Goal: Communication & Community: Share content

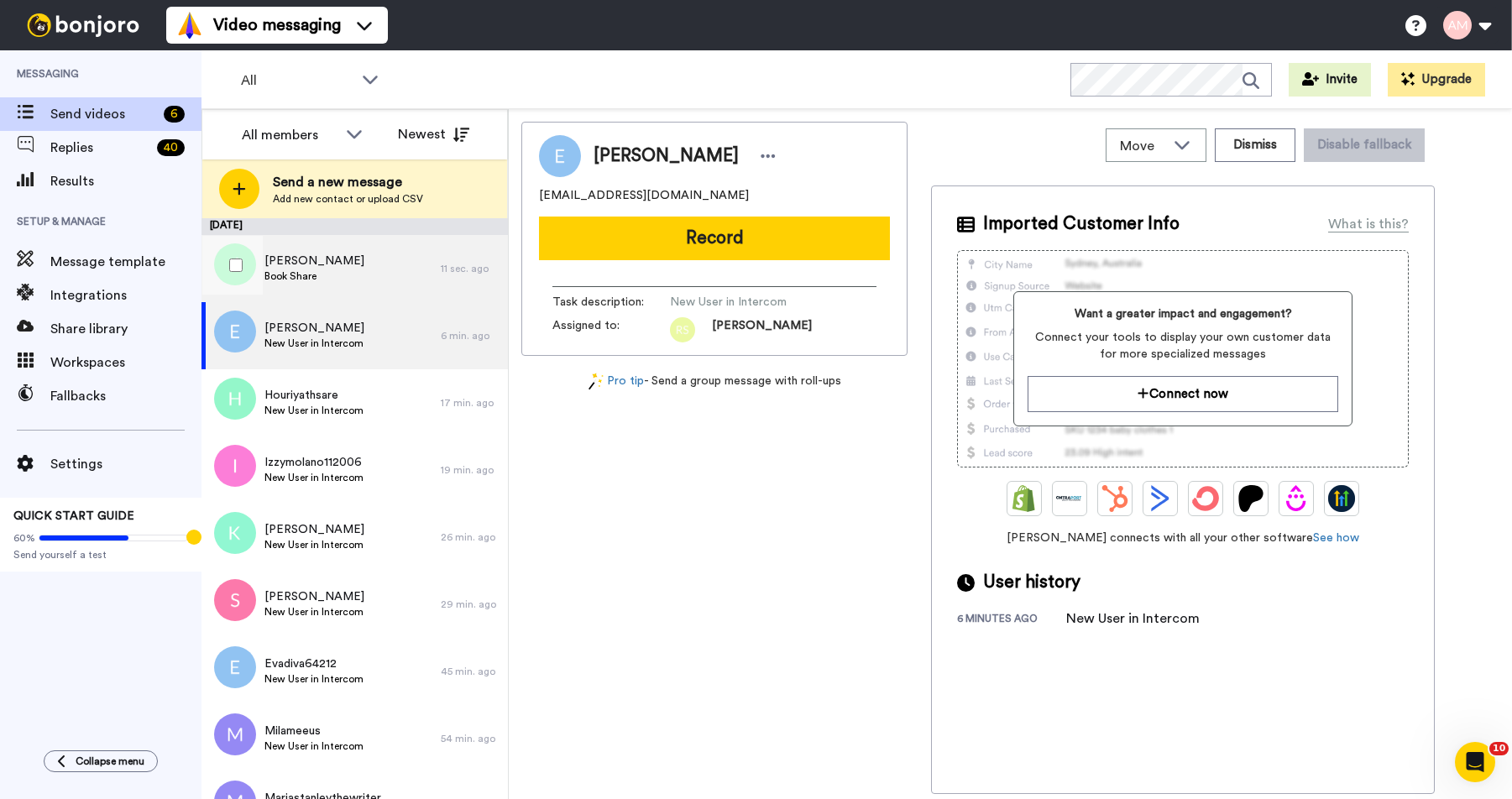
click at [337, 267] on div "Jo Kirkhope Book Share" at bounding box center [321, 268] width 239 height 67
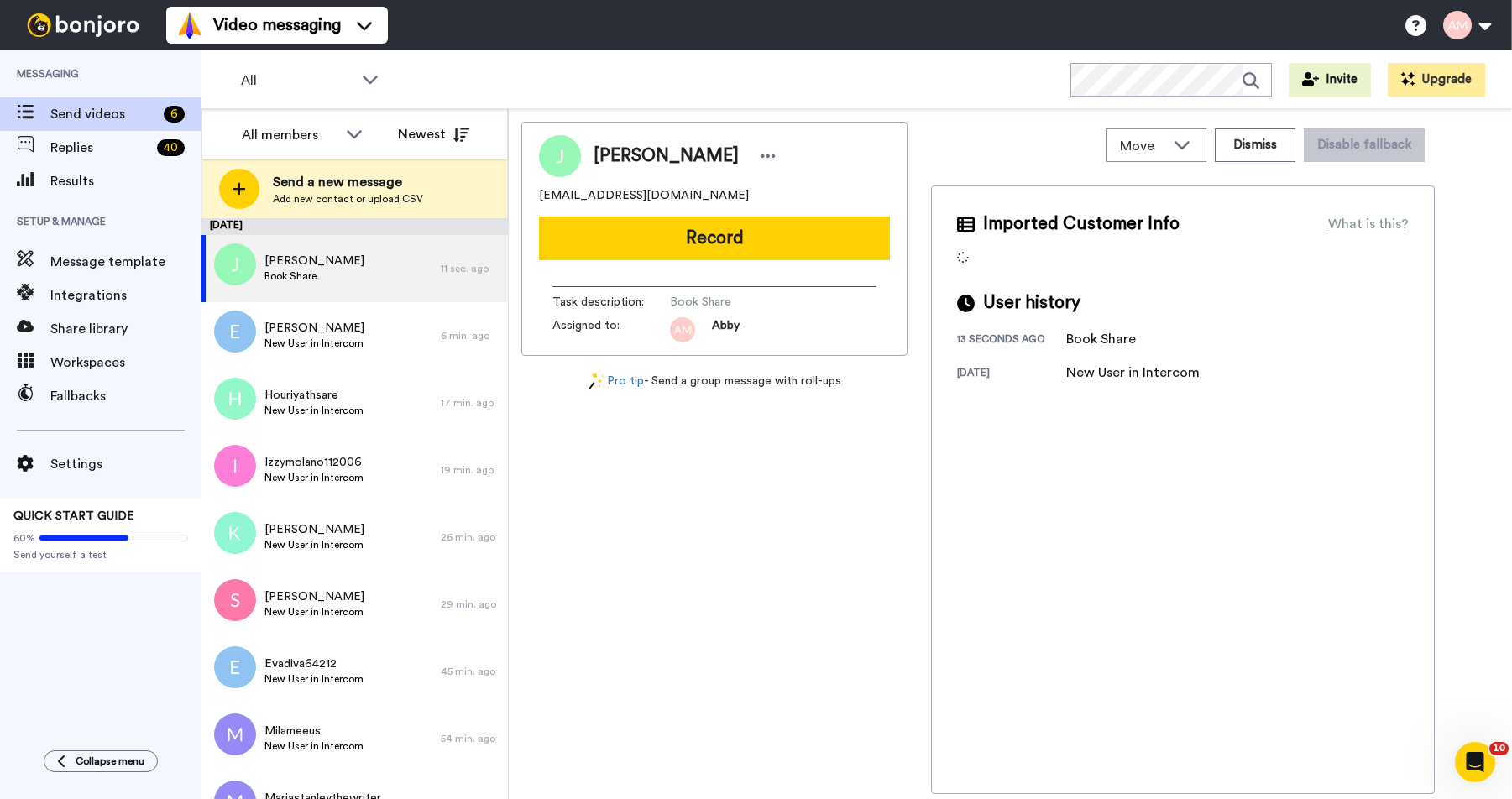
click at [672, 244] on button "Record" at bounding box center [714, 238] width 351 height 44
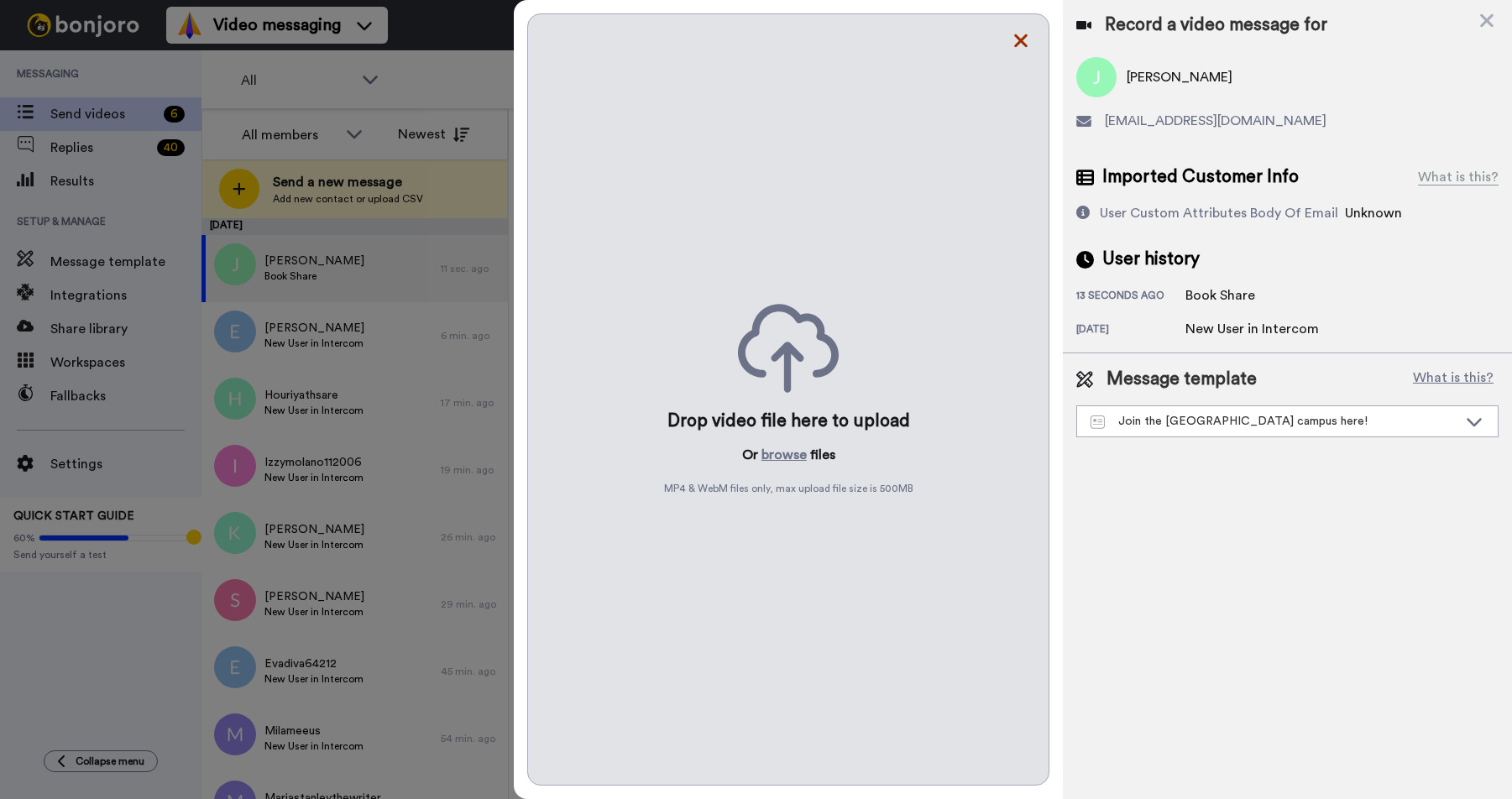
click at [1019, 45] on icon at bounding box center [1021, 40] width 17 height 21
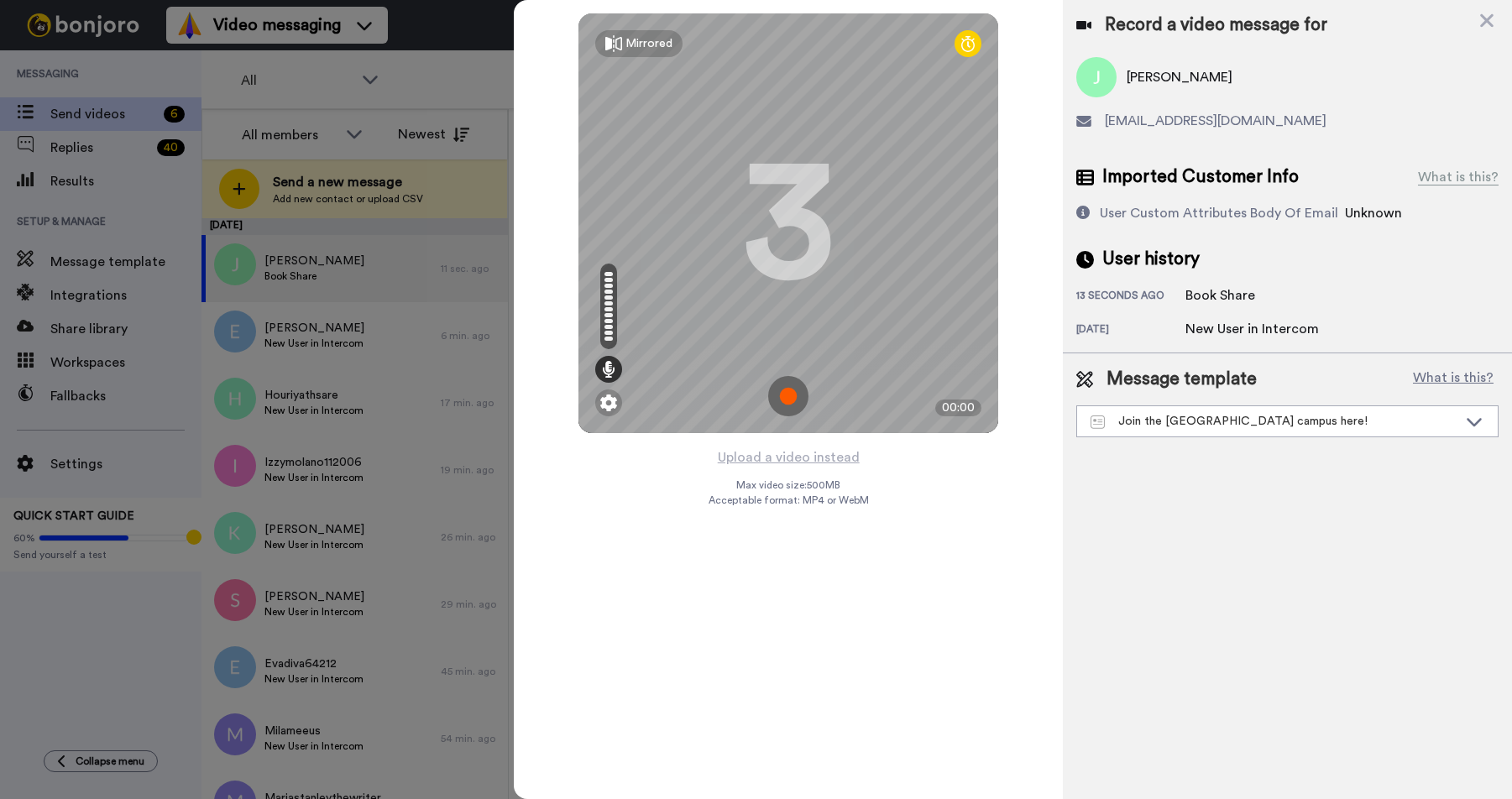
click at [783, 398] on img at bounding box center [788, 396] width 40 height 40
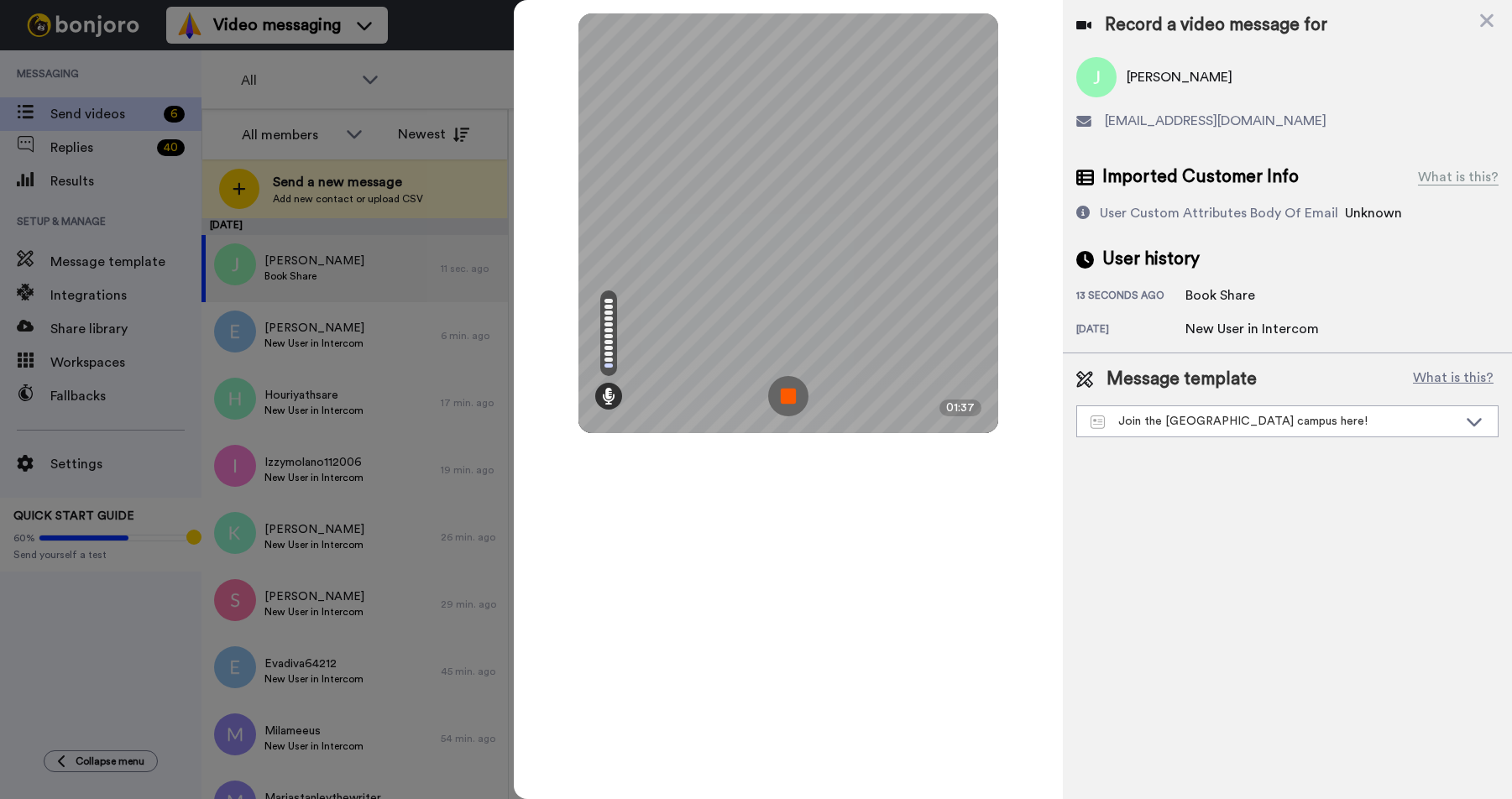
click at [788, 398] on img at bounding box center [788, 396] width 40 height 40
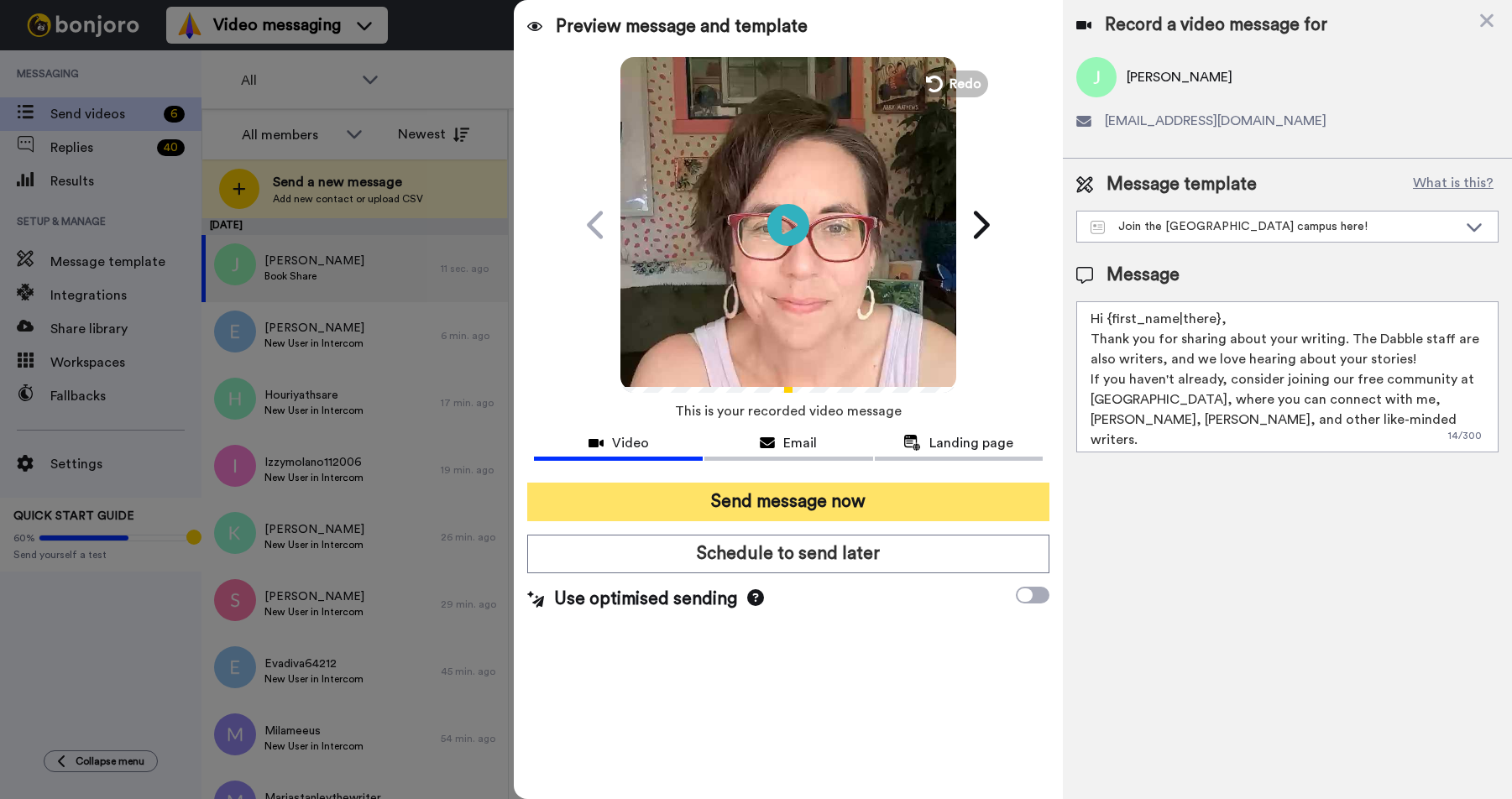
click at [735, 501] on button "Send message now" at bounding box center [788, 502] width 522 height 39
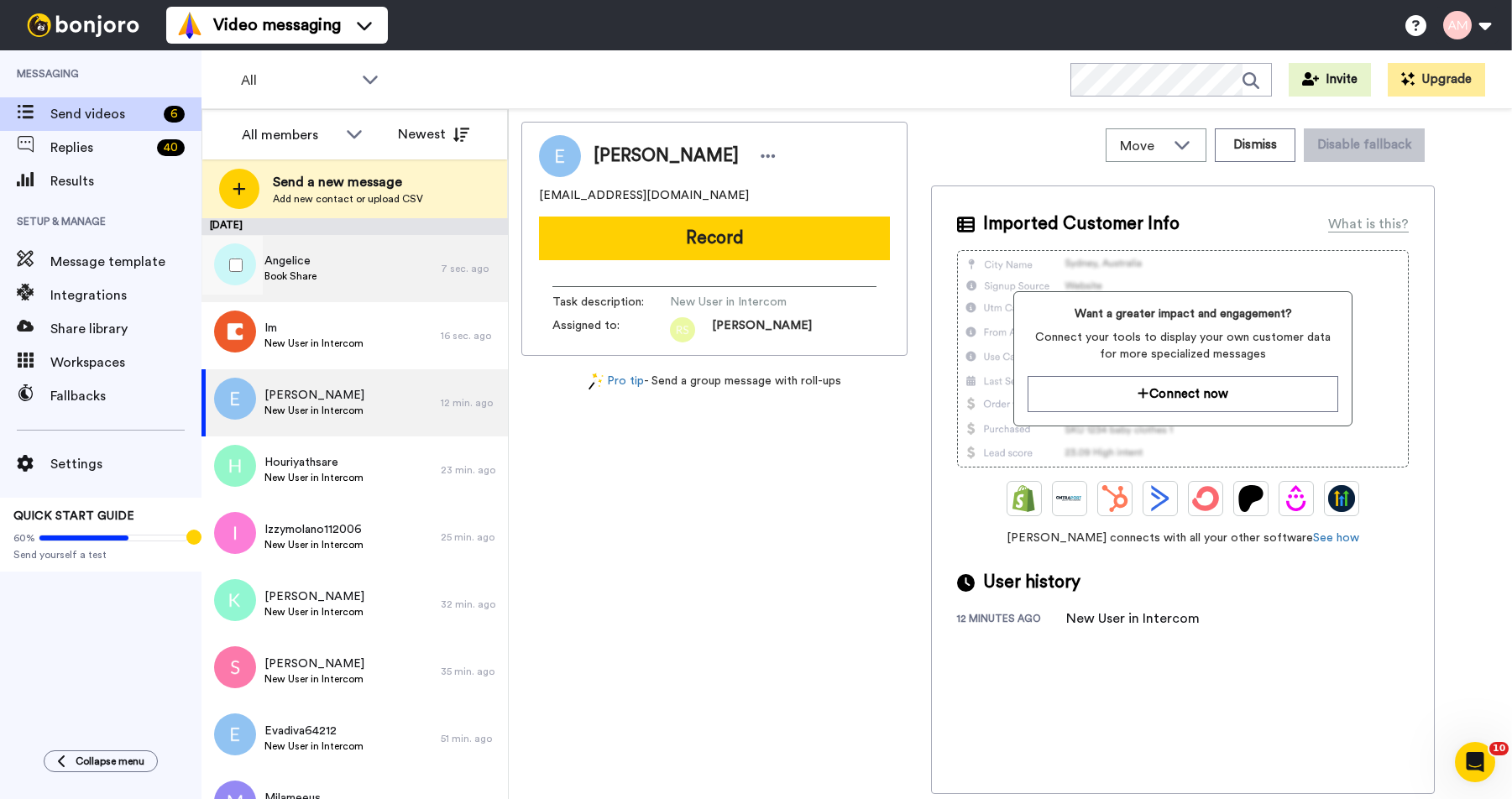
click at [291, 270] on span "Book Share" at bounding box center [290, 276] width 52 height 13
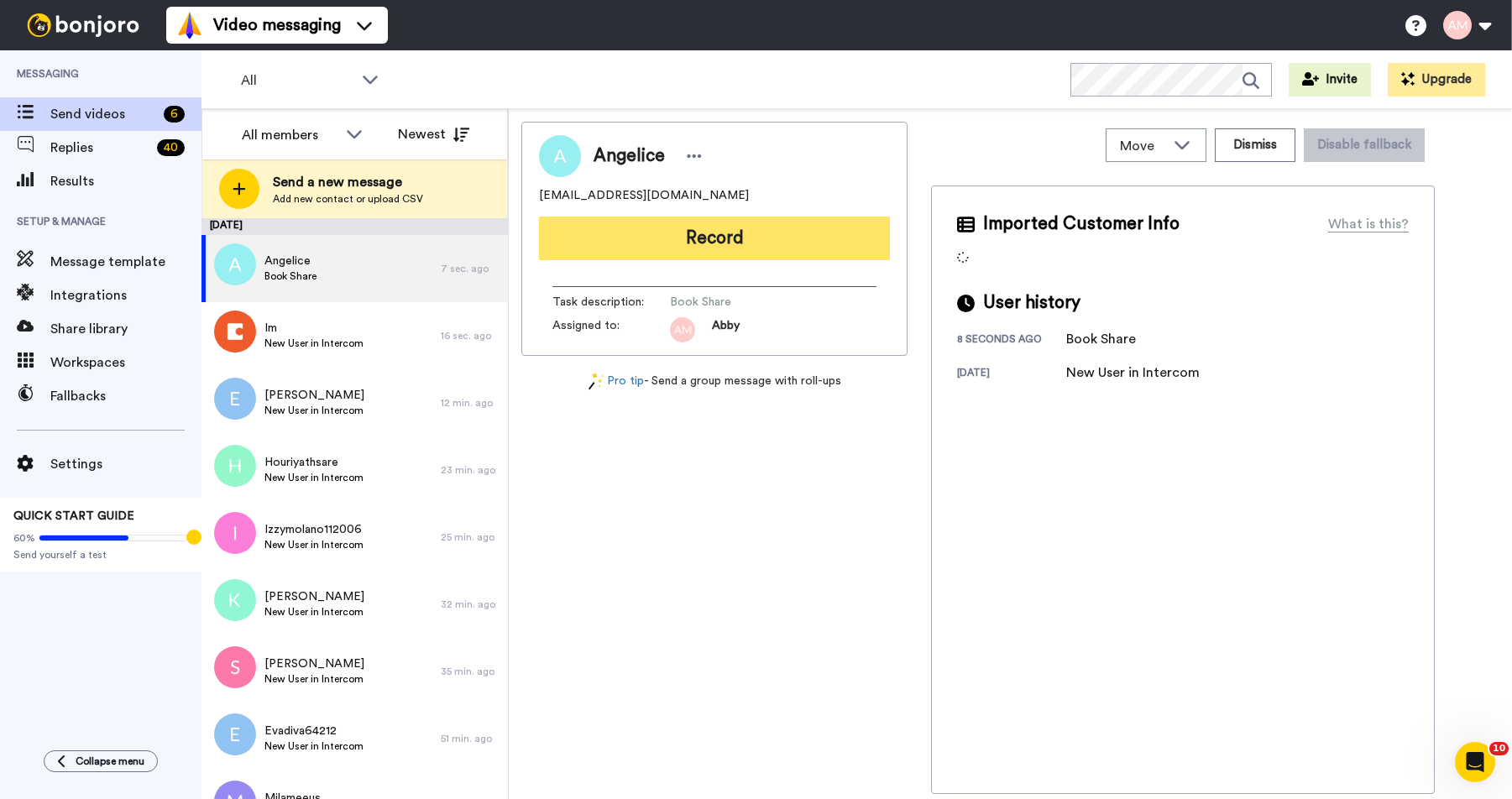
click at [697, 243] on button "Record" at bounding box center [714, 238] width 351 height 44
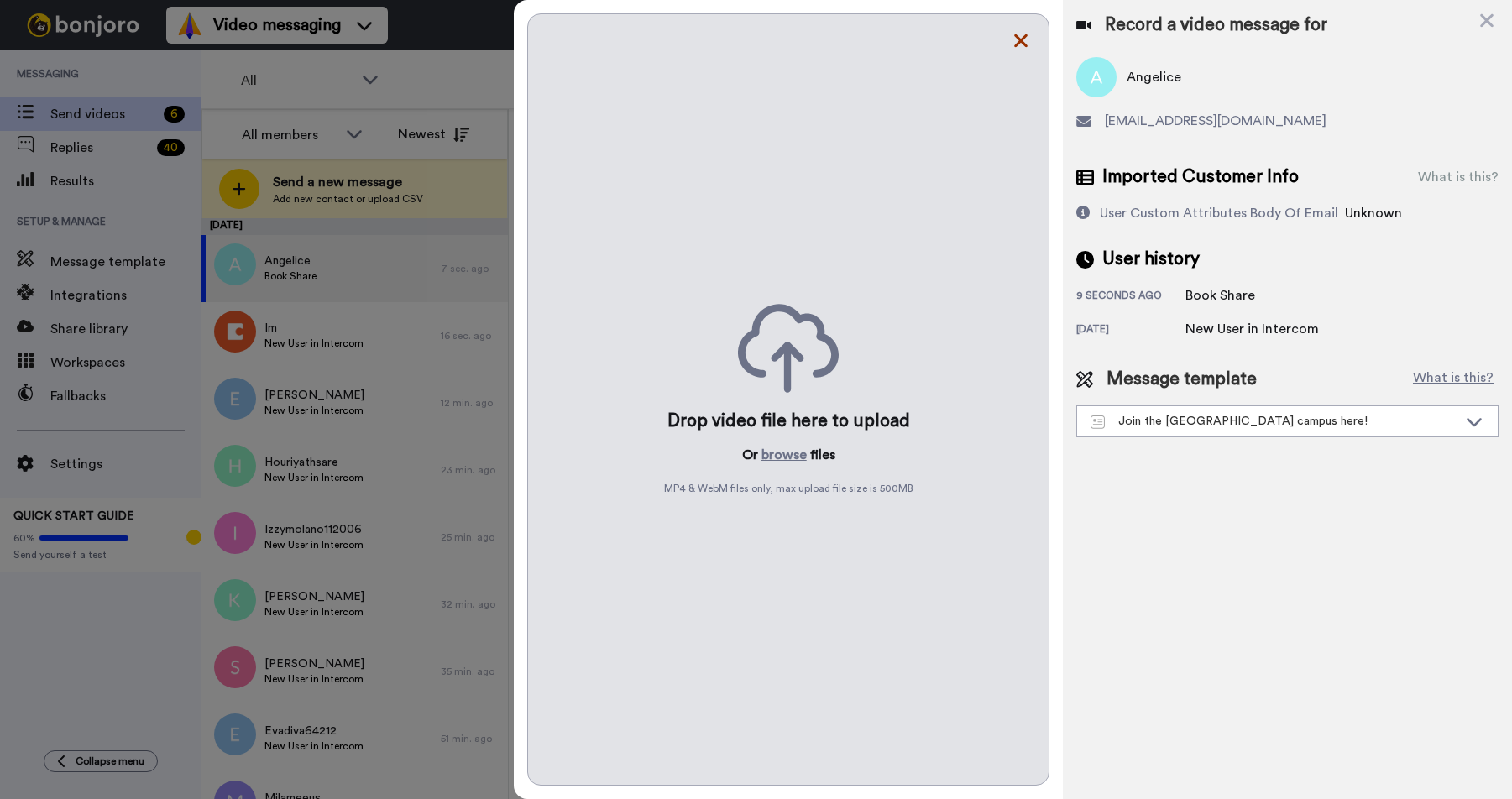
click at [1027, 43] on icon at bounding box center [1021, 40] width 17 height 21
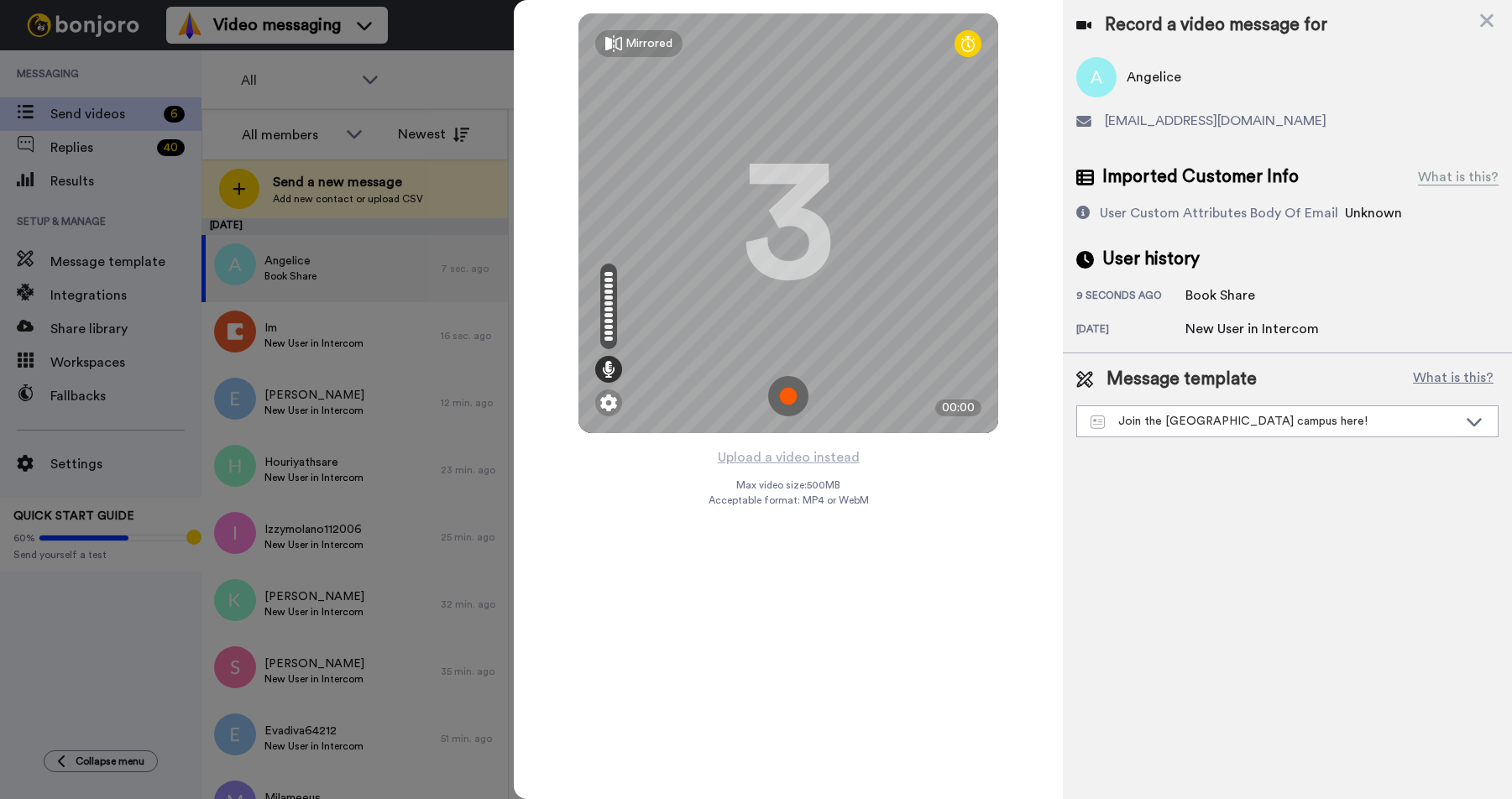
click at [795, 390] on img at bounding box center [788, 396] width 40 height 40
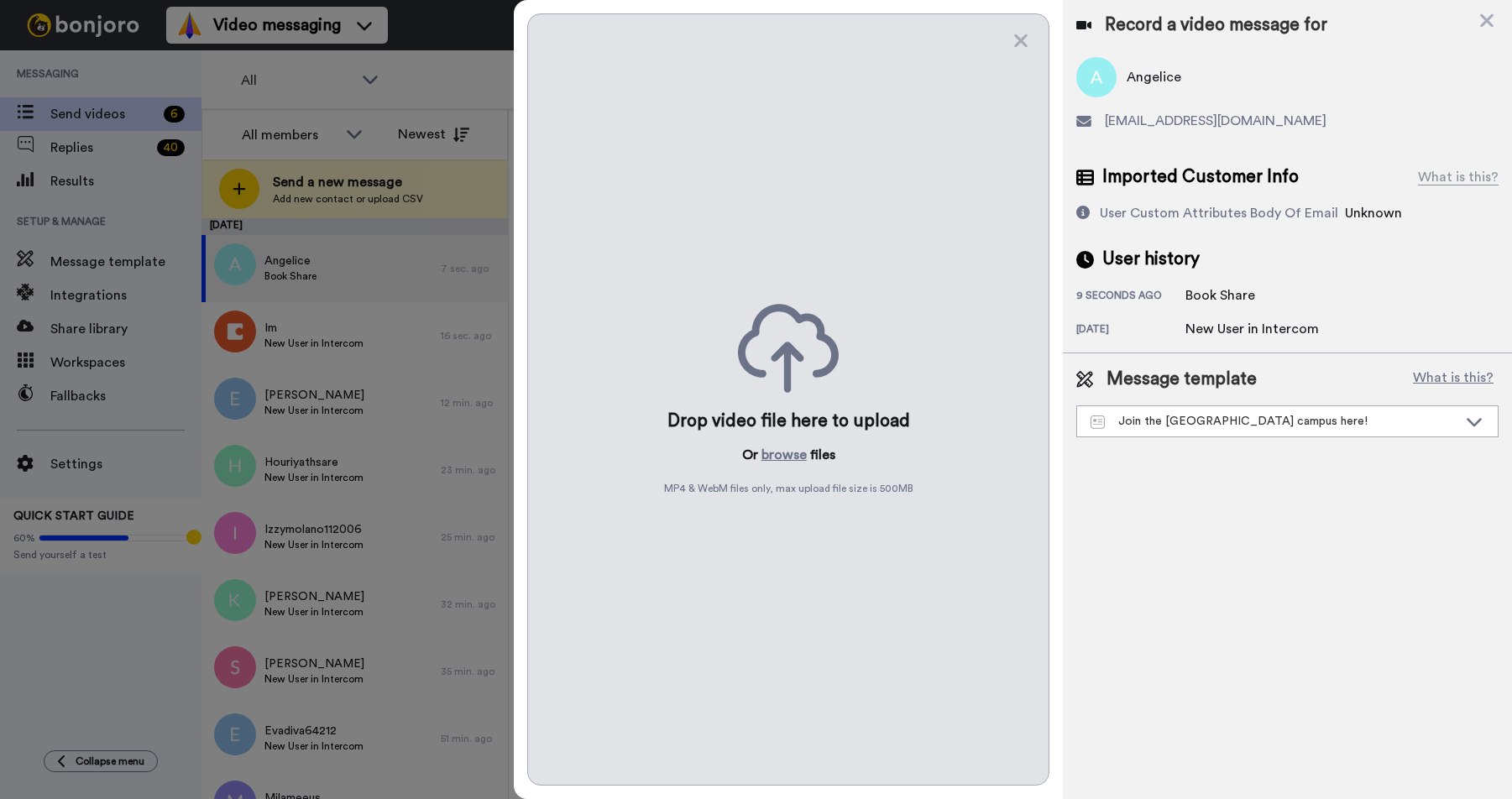
drag, startPoint x: 1017, startPoint y: 39, endPoint x: 1005, endPoint y: 62, distance: 25.9
click at [1015, 40] on icon at bounding box center [1021, 40] width 17 height 21
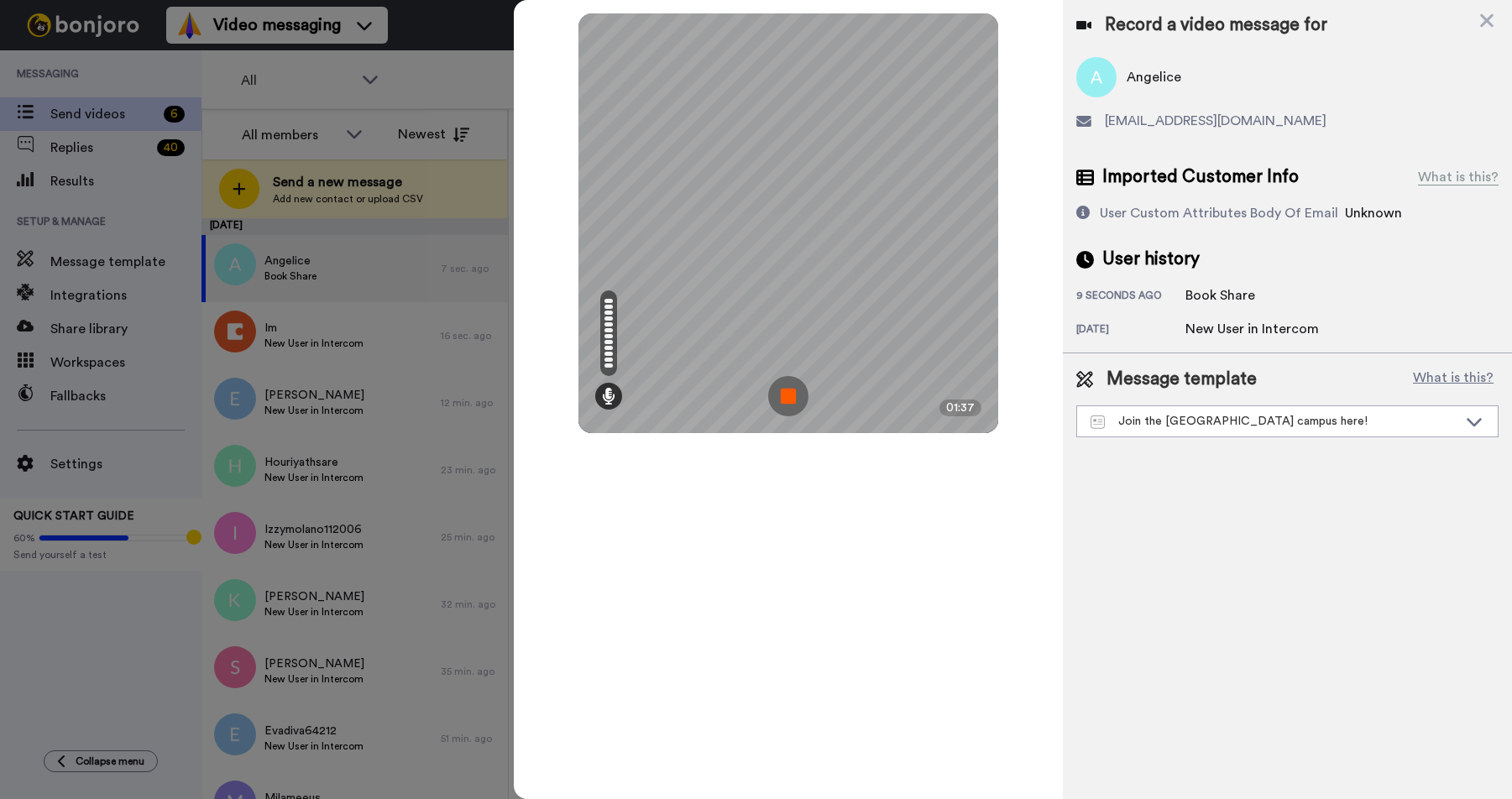
click at [793, 391] on img at bounding box center [788, 396] width 40 height 40
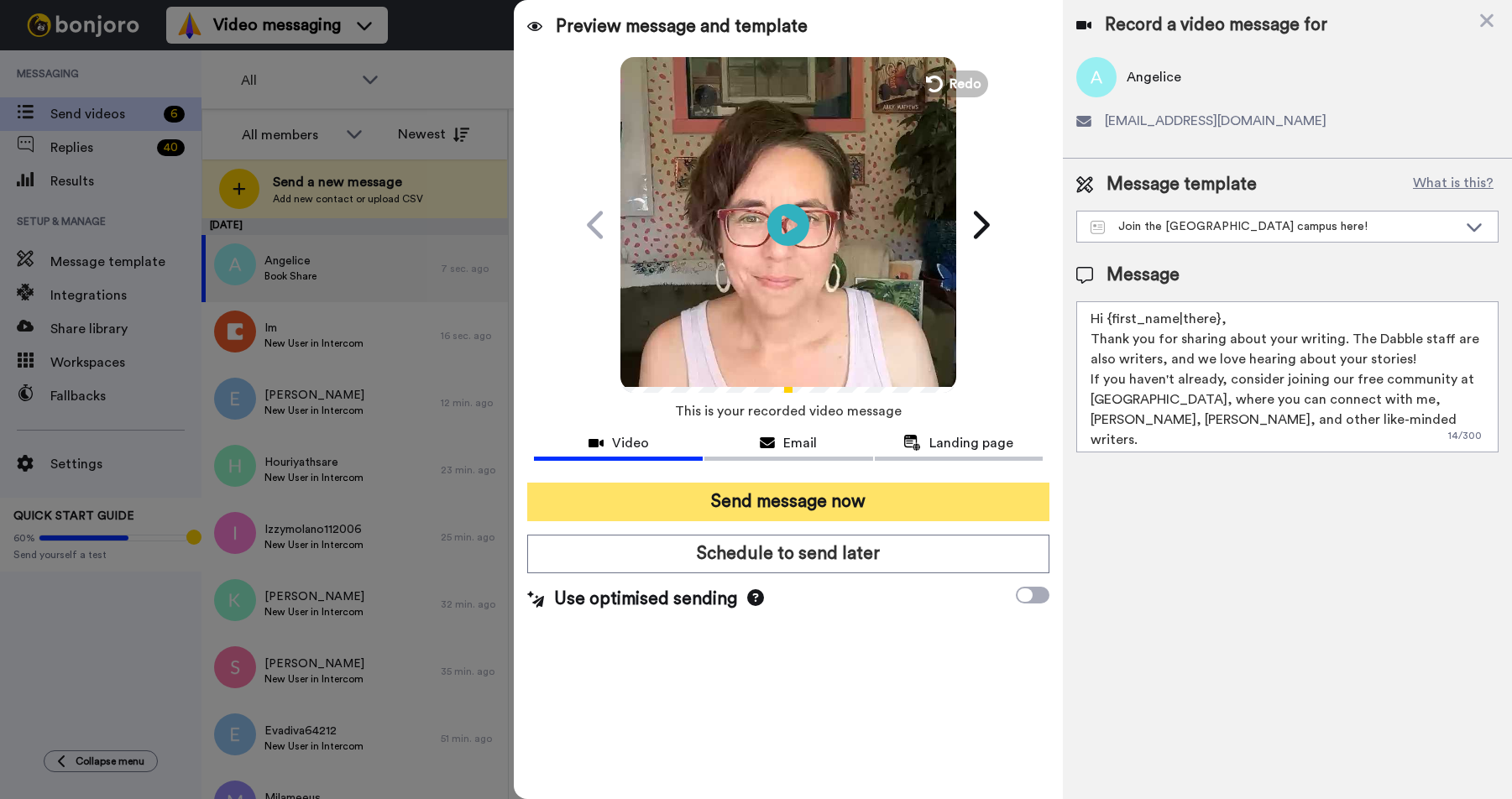
click at [735, 498] on button "Send message now" at bounding box center [788, 502] width 522 height 39
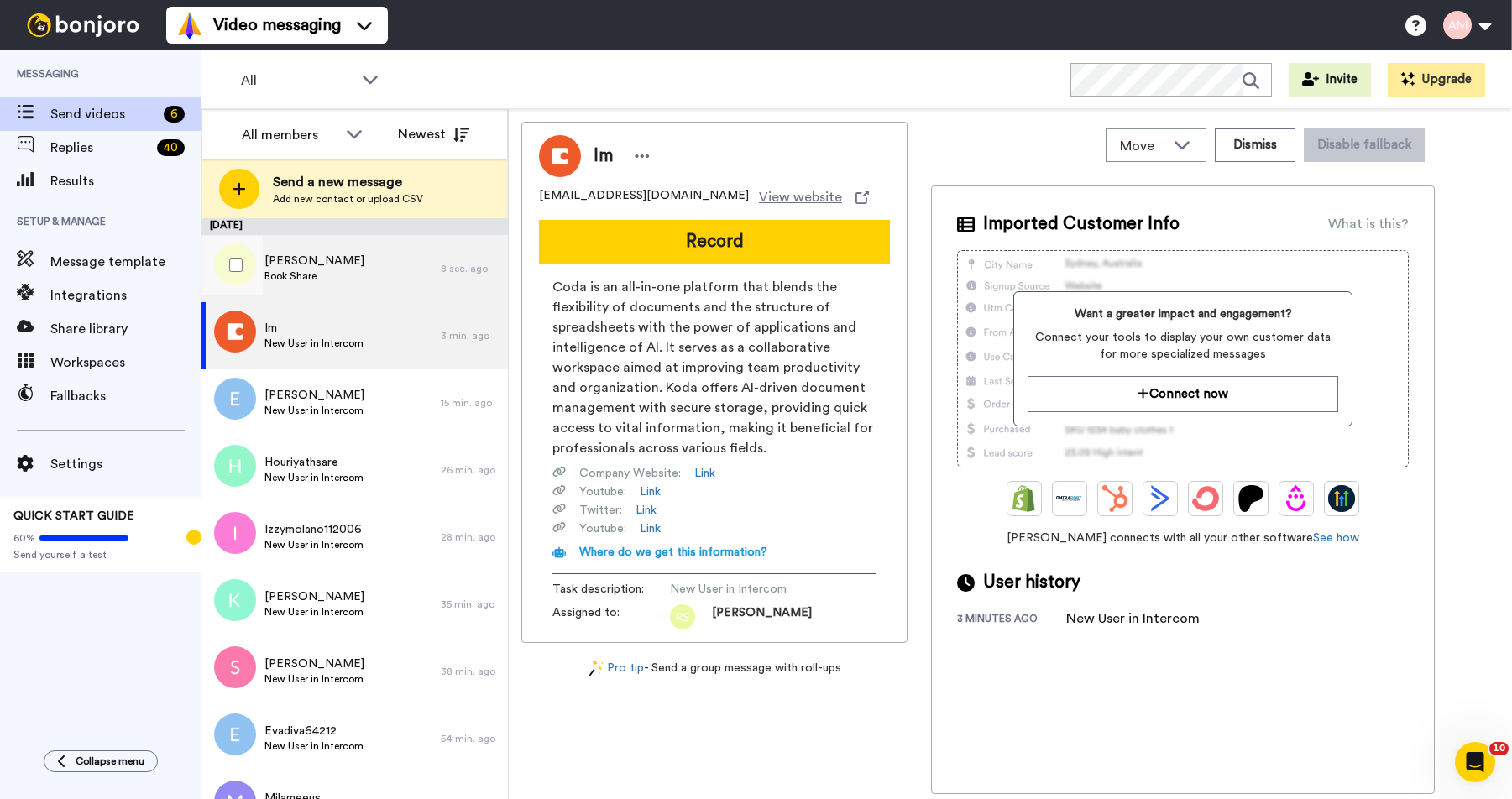
click at [320, 261] on div "Maria Book Share" at bounding box center [321, 268] width 239 height 67
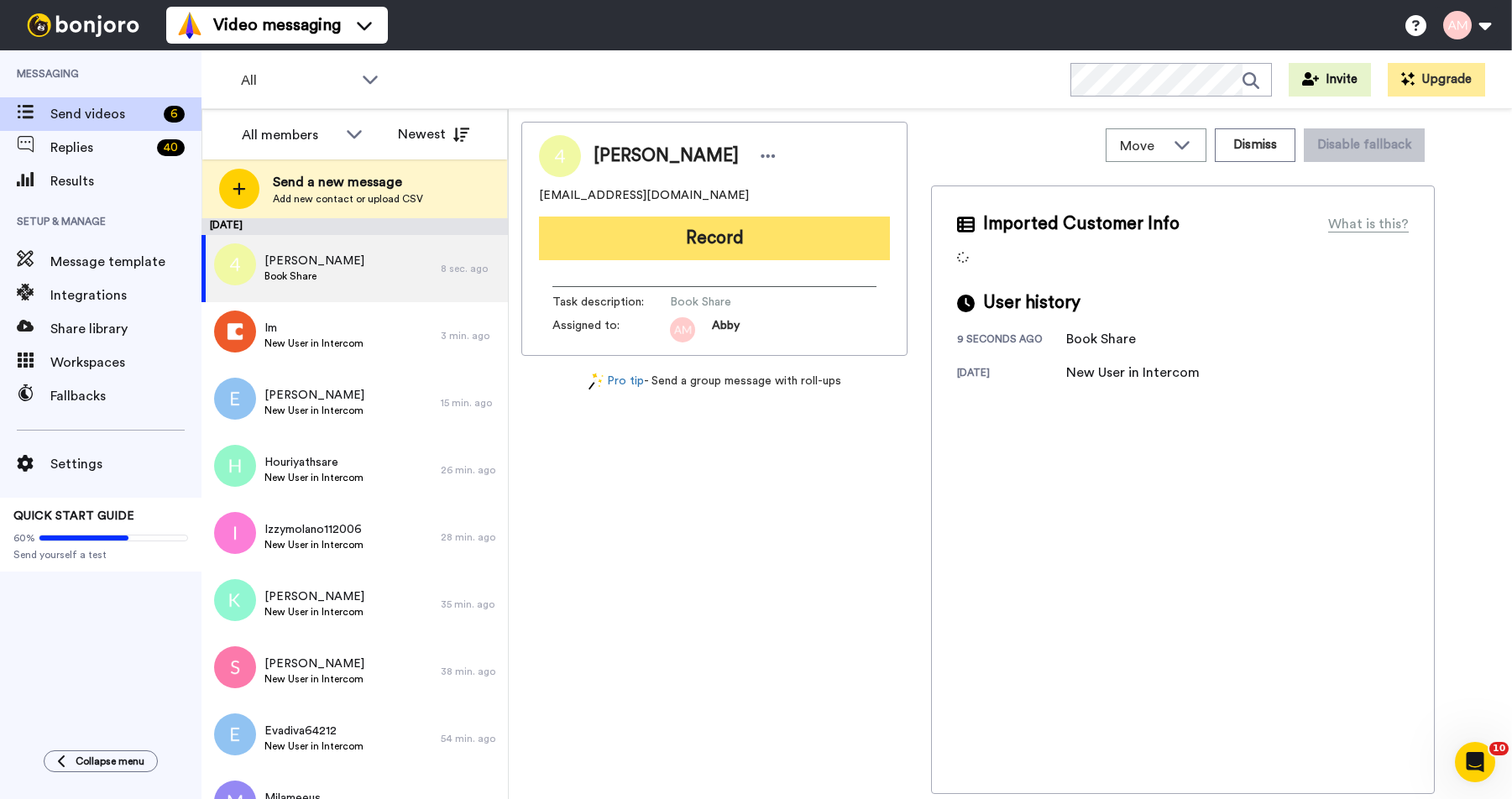
click at [699, 251] on button "Record" at bounding box center [714, 238] width 351 height 44
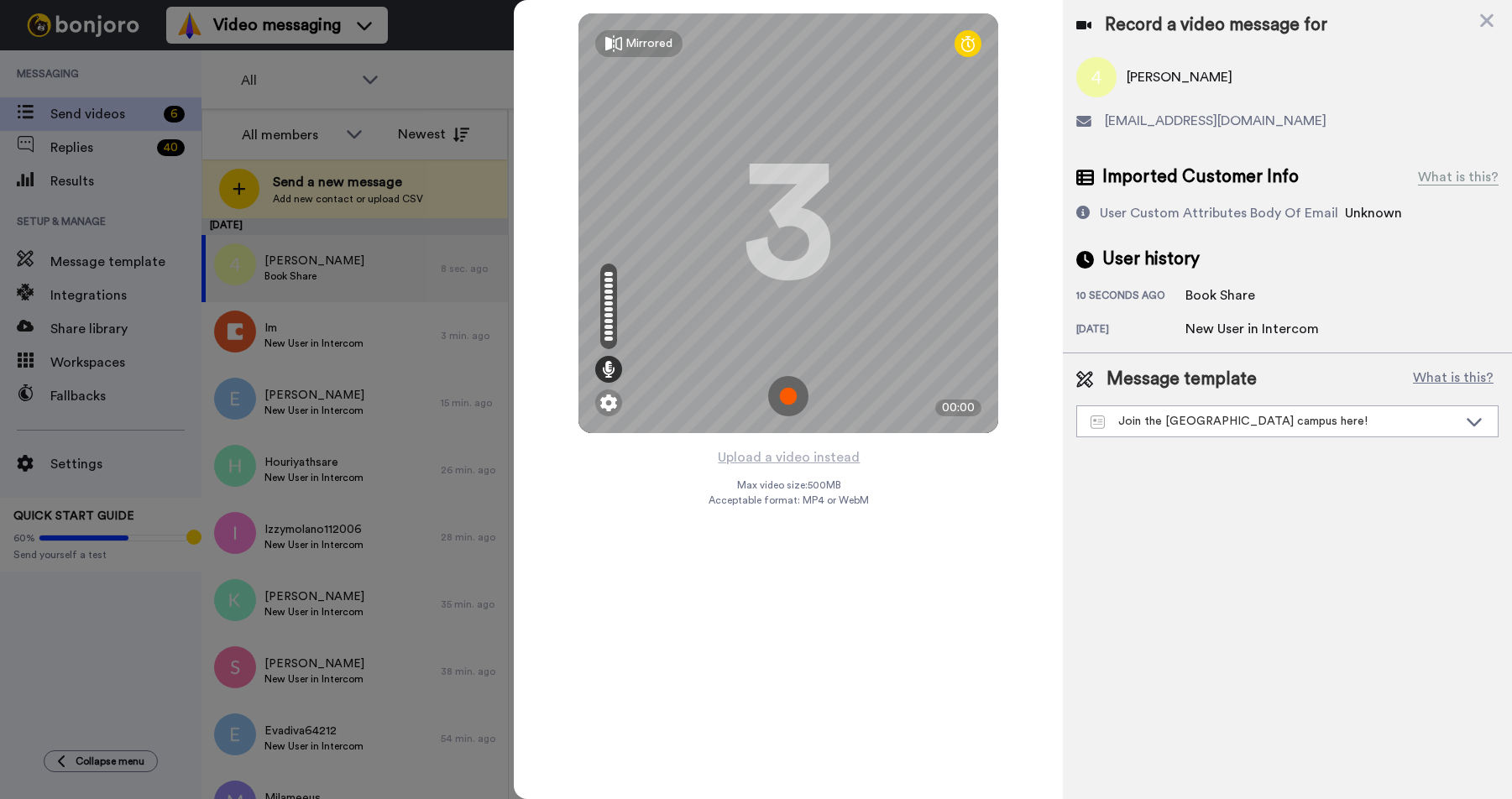
click at [782, 402] on img at bounding box center [788, 396] width 40 height 40
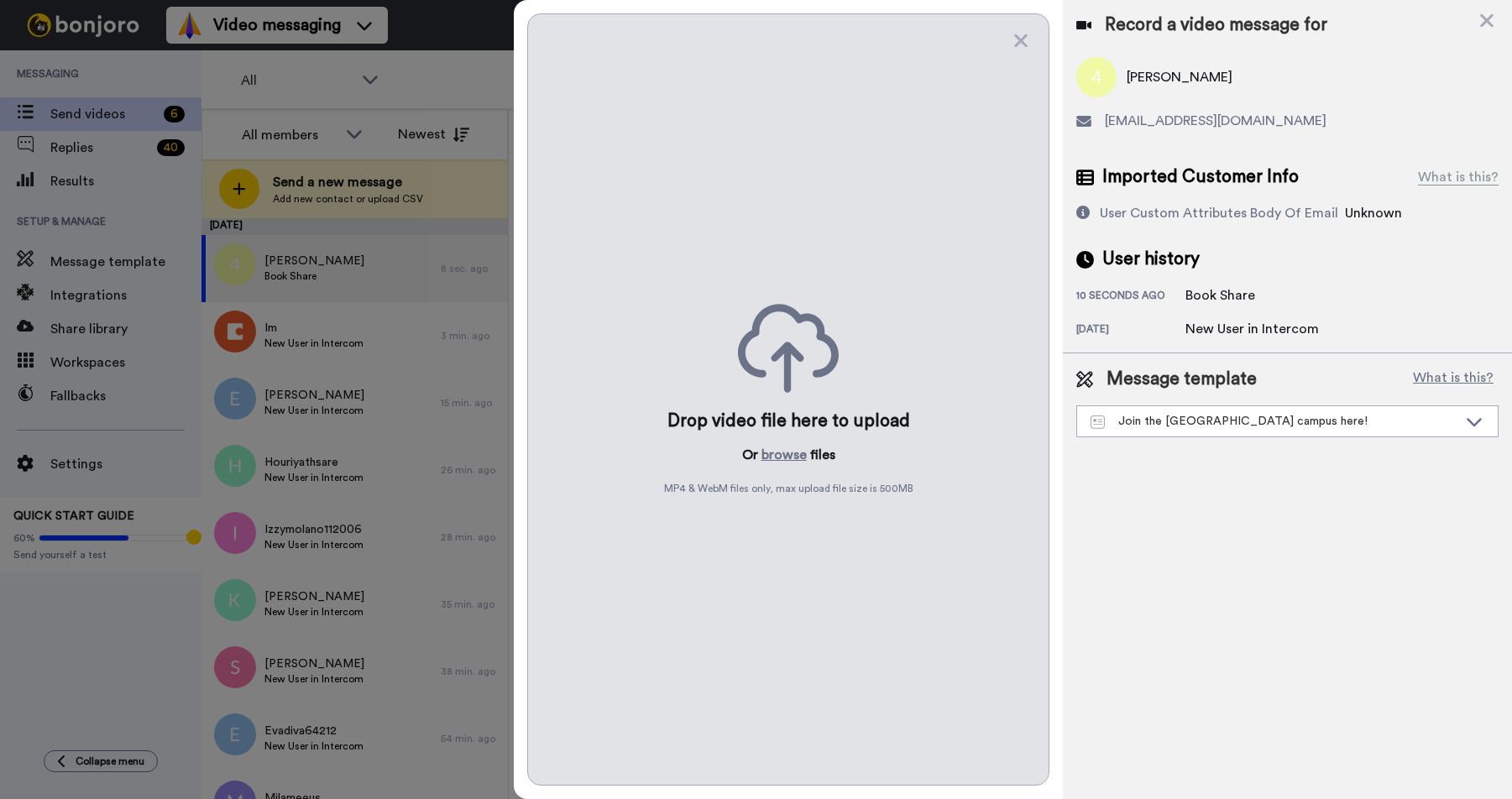
click at [794, 384] on icon at bounding box center [788, 348] width 101 height 89
click at [1016, 40] on icon at bounding box center [1021, 40] width 17 height 21
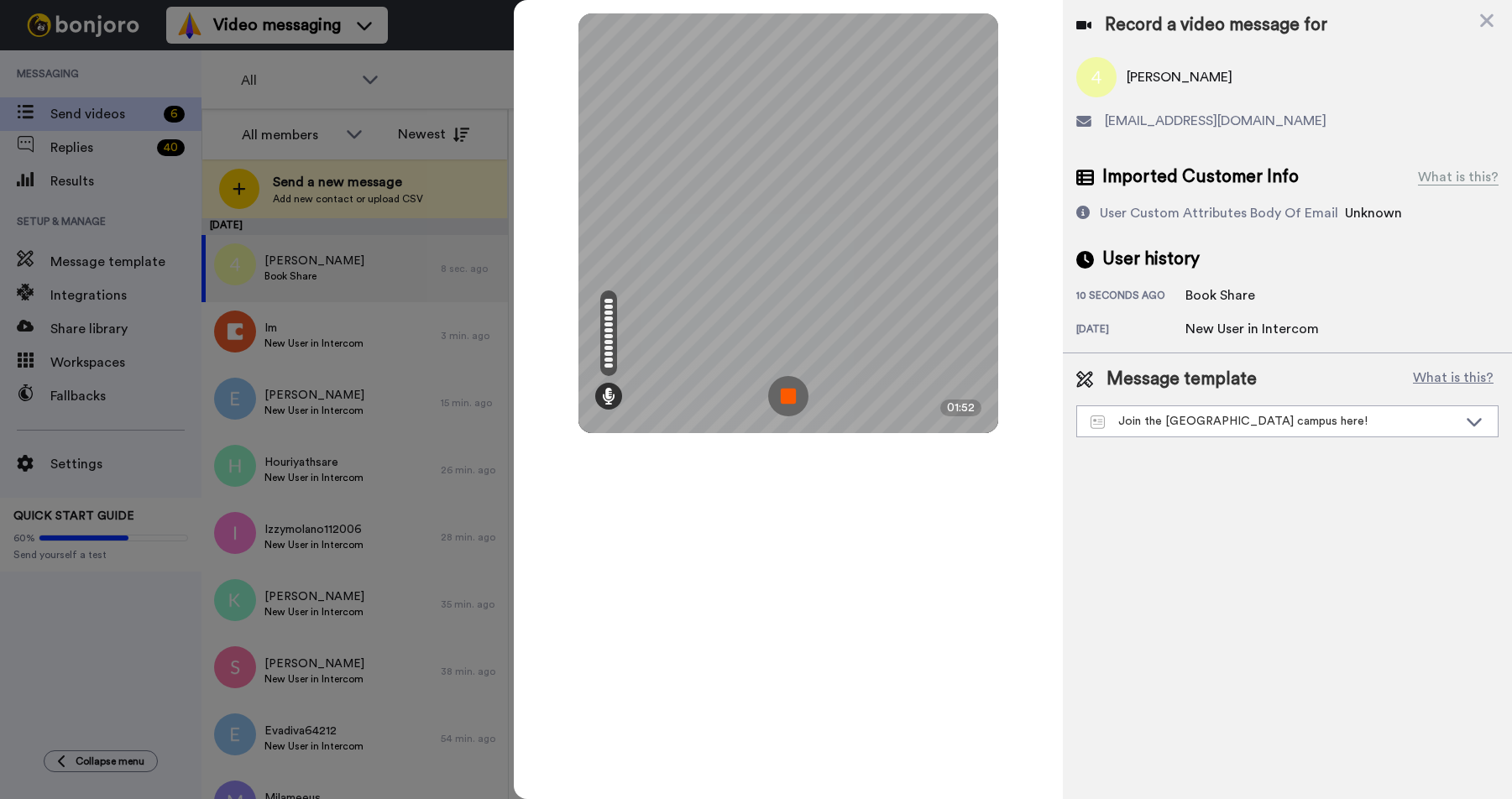
click at [785, 394] on img at bounding box center [788, 396] width 40 height 40
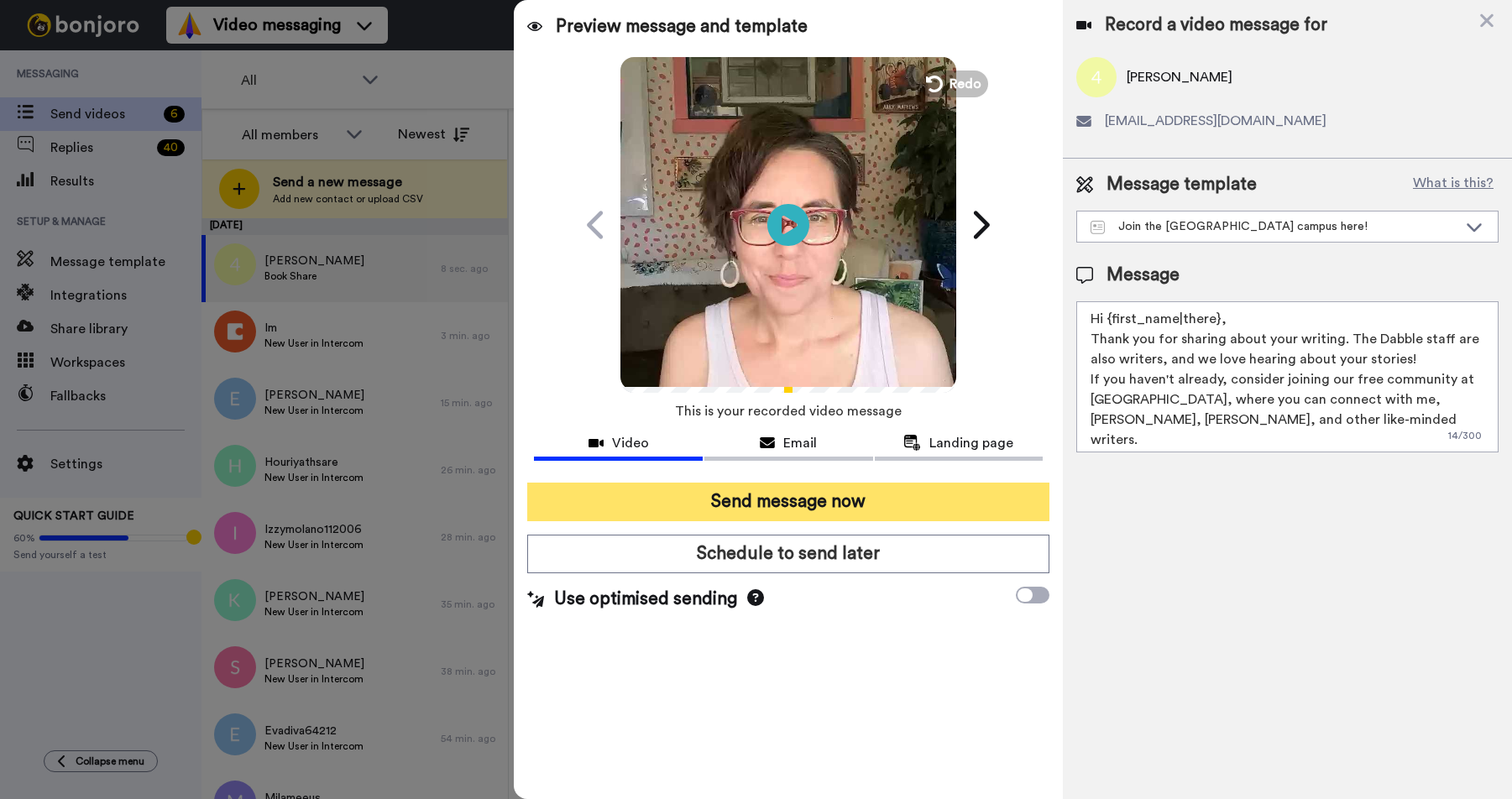
click at [735, 503] on button "Send message now" at bounding box center [788, 502] width 522 height 39
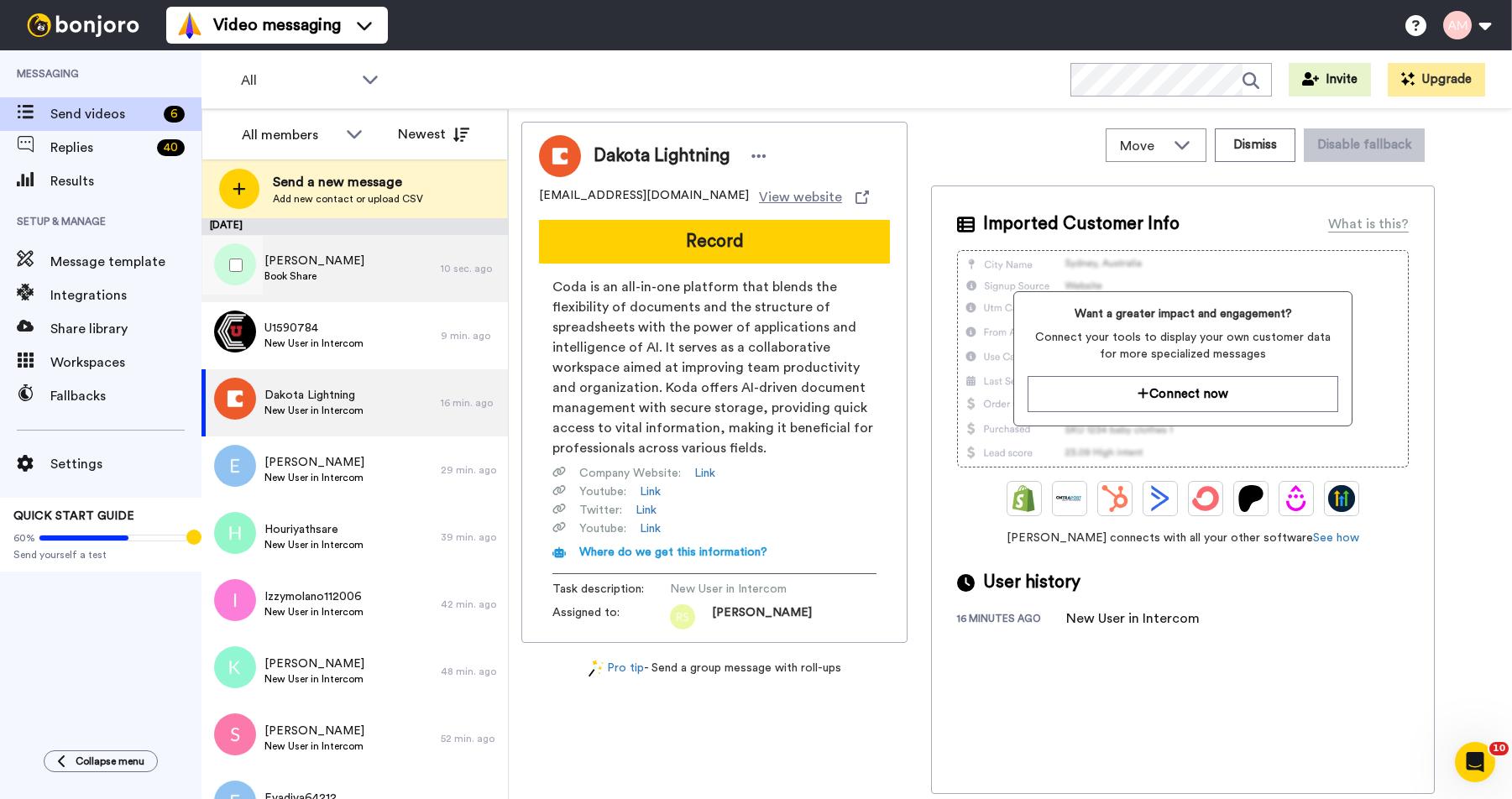
click at [310, 265] on span "Shabila Hardy" at bounding box center [314, 261] width 100 height 17
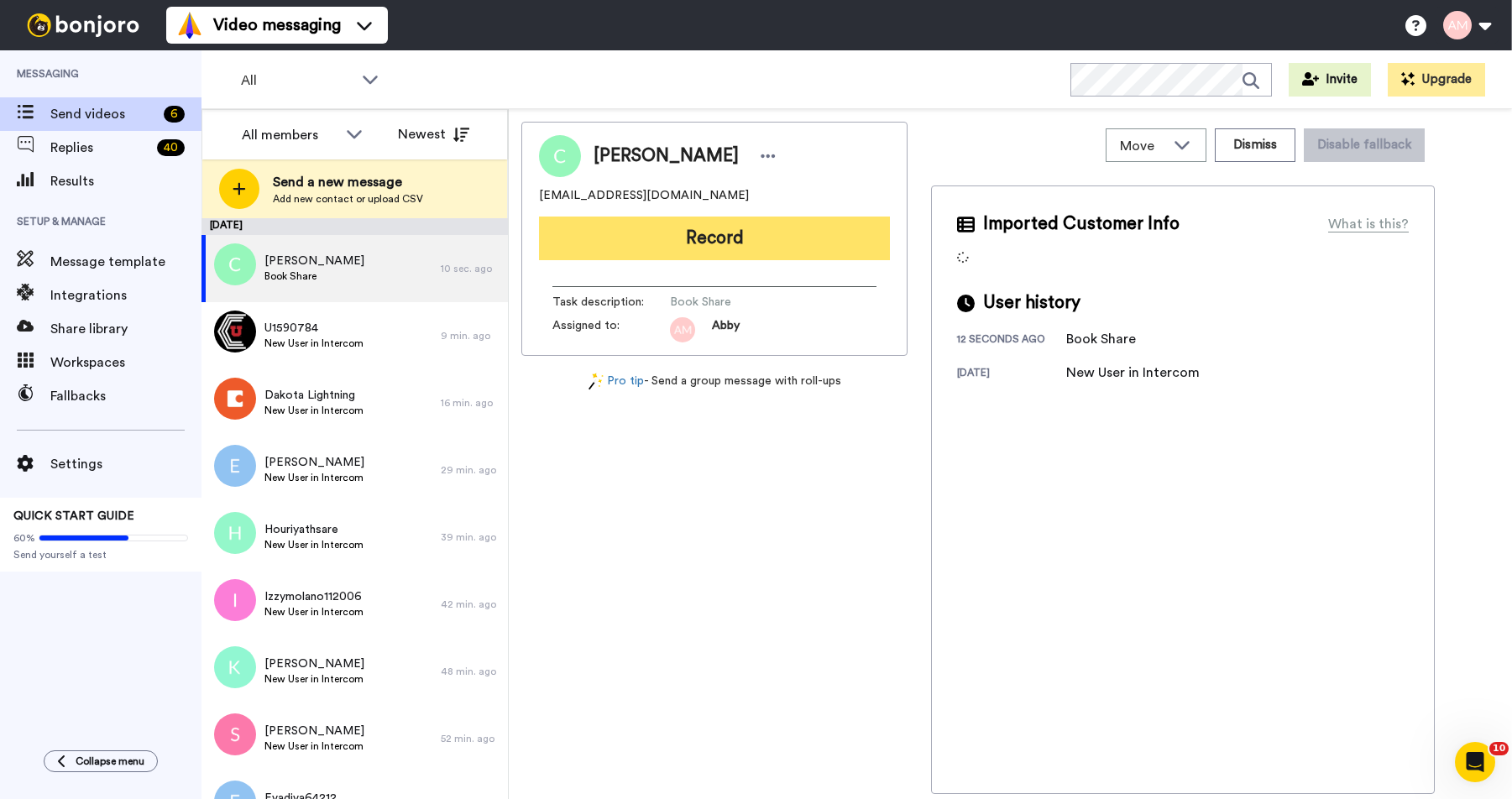
click at [714, 241] on button "Record" at bounding box center [714, 238] width 351 height 44
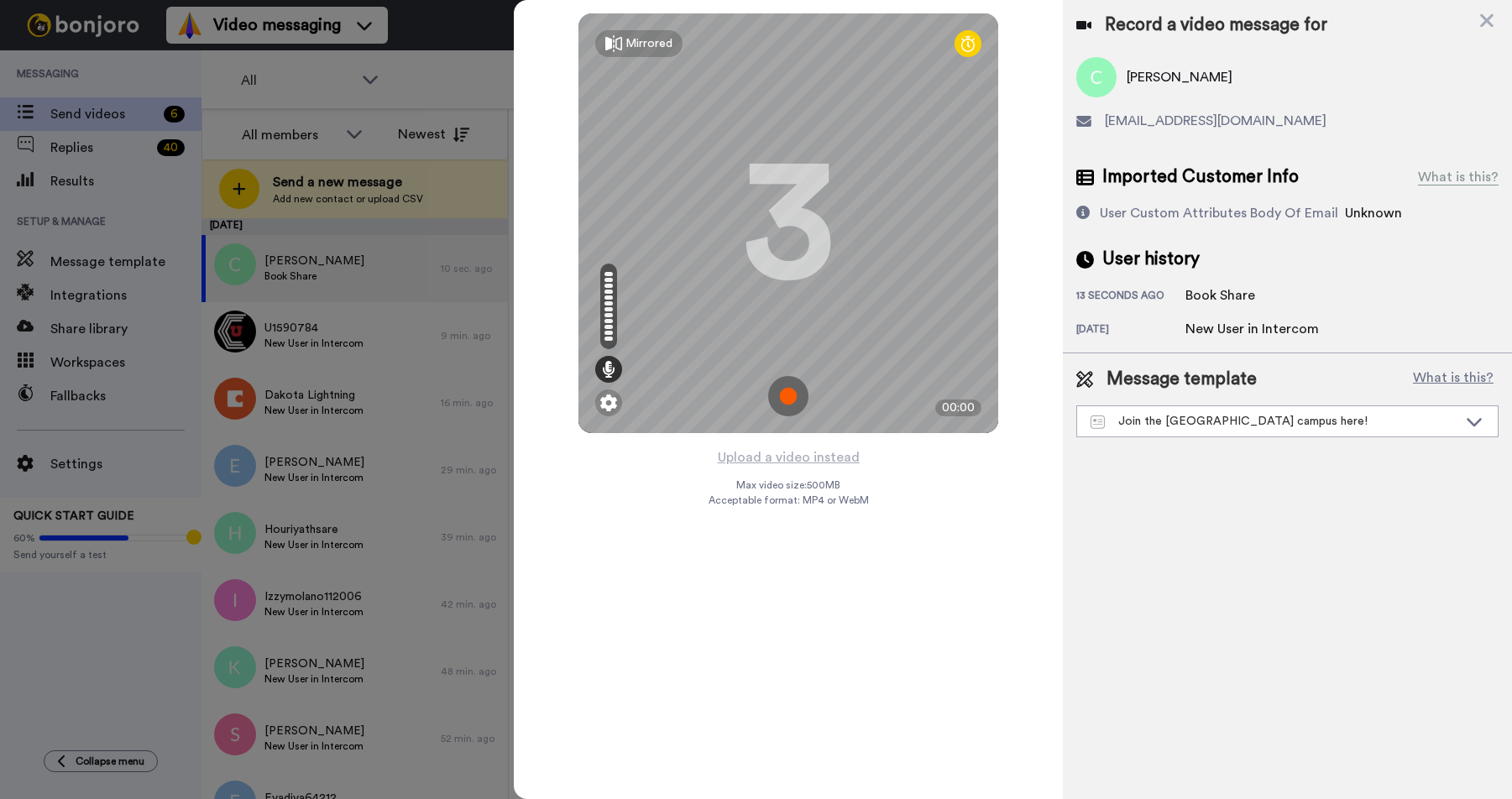
click at [790, 396] on img at bounding box center [788, 396] width 40 height 40
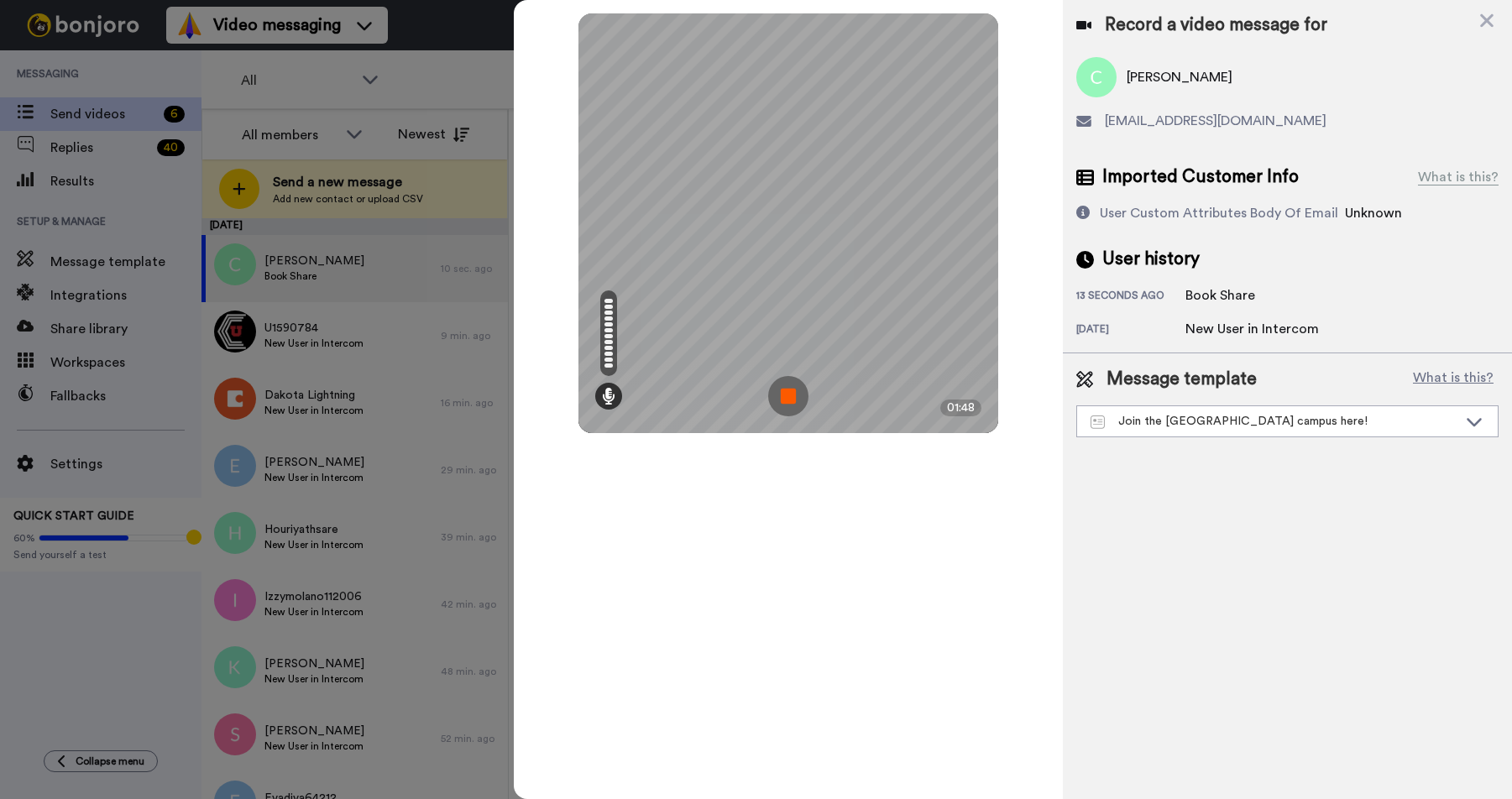
click at [781, 389] on img at bounding box center [788, 396] width 40 height 40
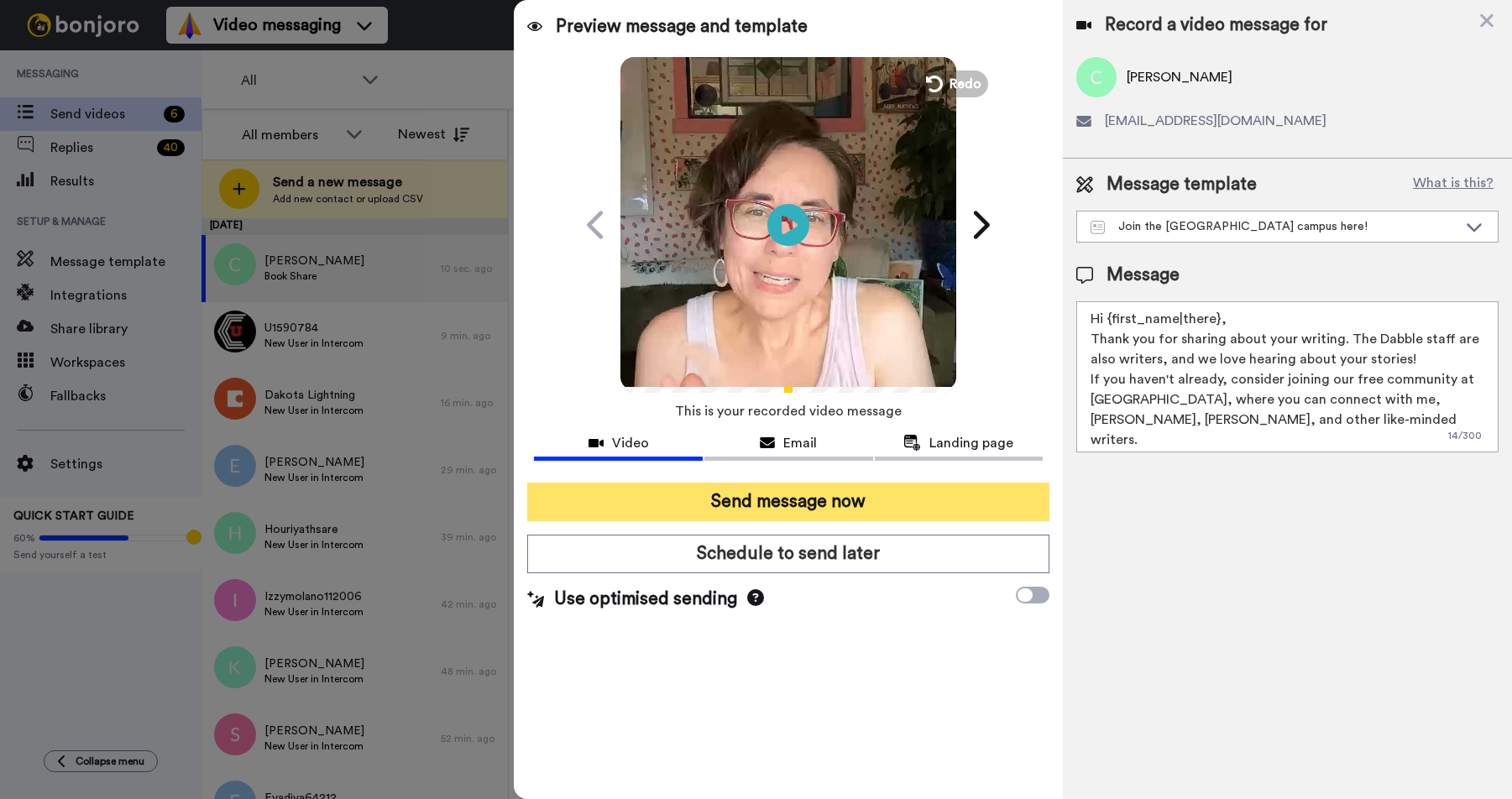
click at [783, 505] on button "Send message now" at bounding box center [788, 502] width 522 height 39
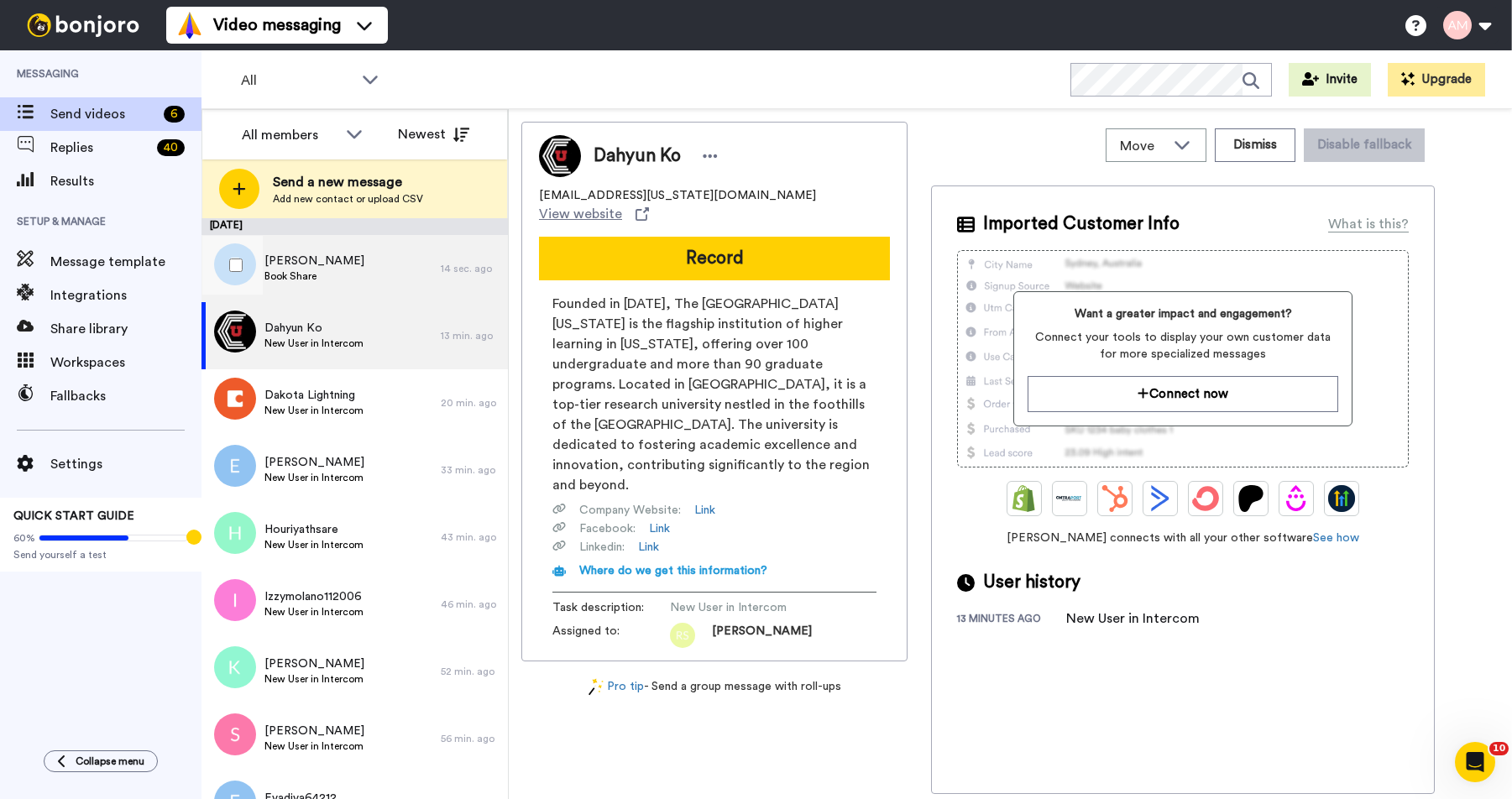
click at [275, 254] on span "Ed Centanni" at bounding box center [314, 261] width 100 height 17
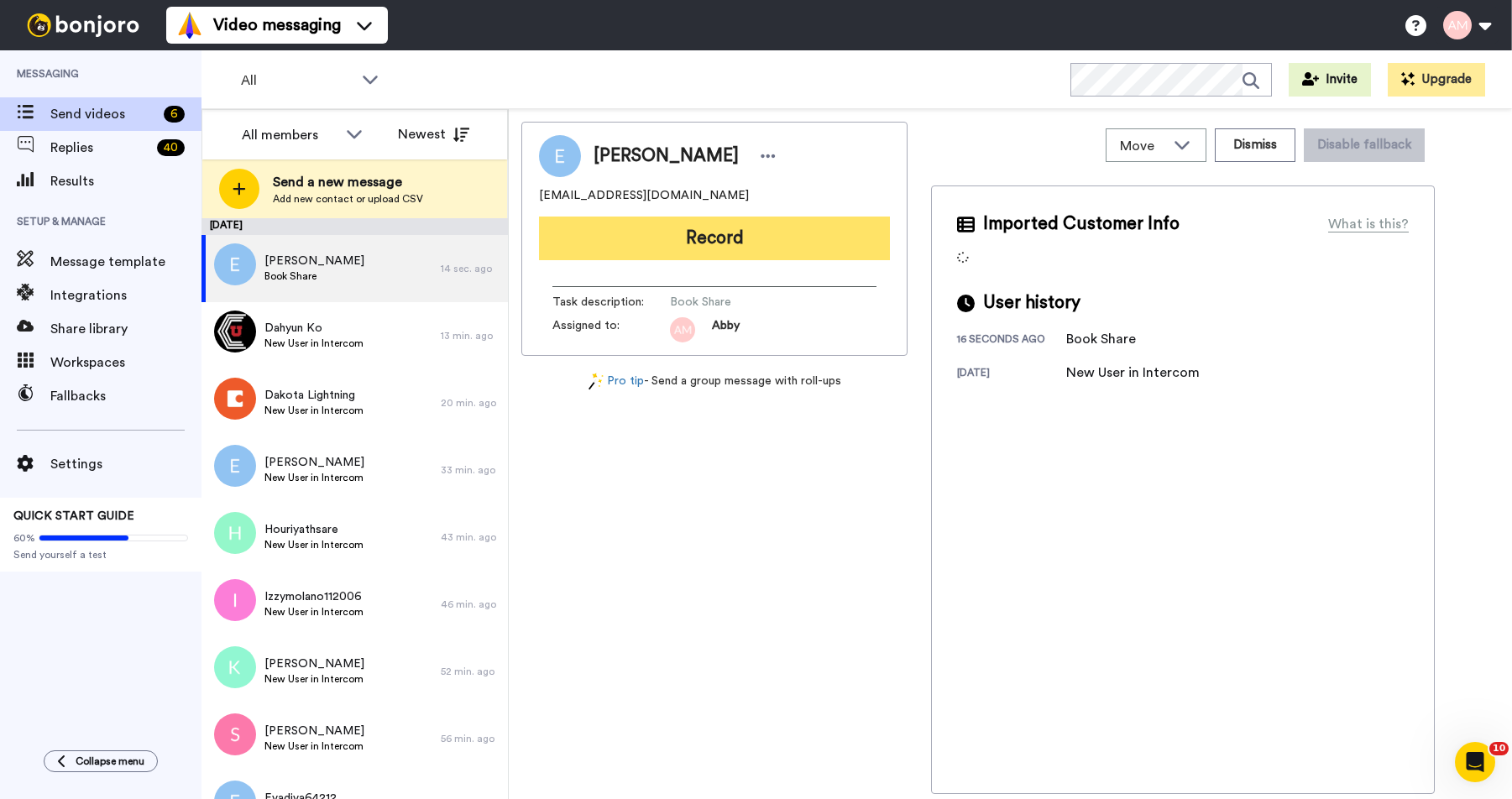
click at [708, 244] on button "Record" at bounding box center [714, 238] width 351 height 44
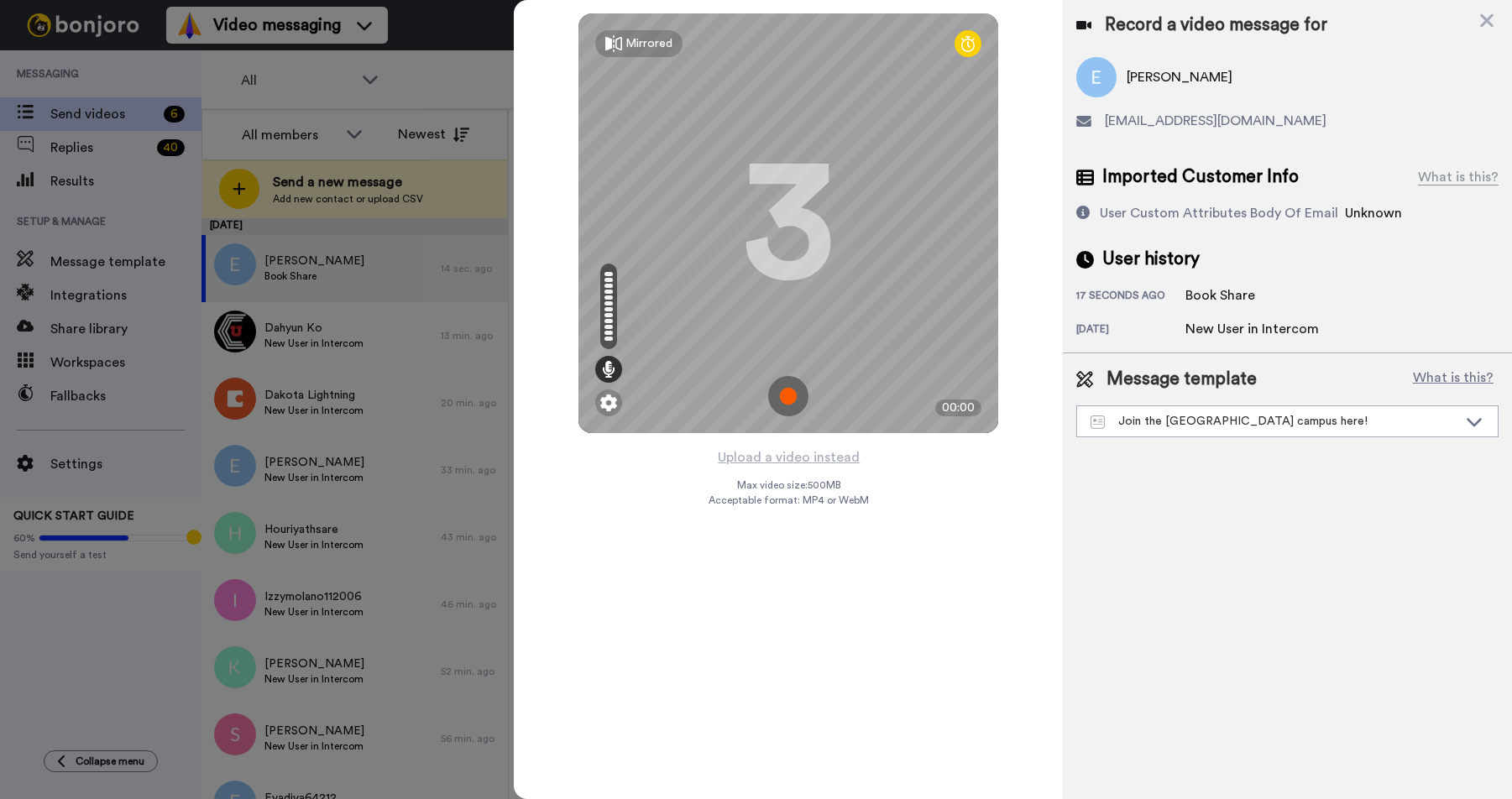
click at [784, 393] on img at bounding box center [788, 396] width 40 height 40
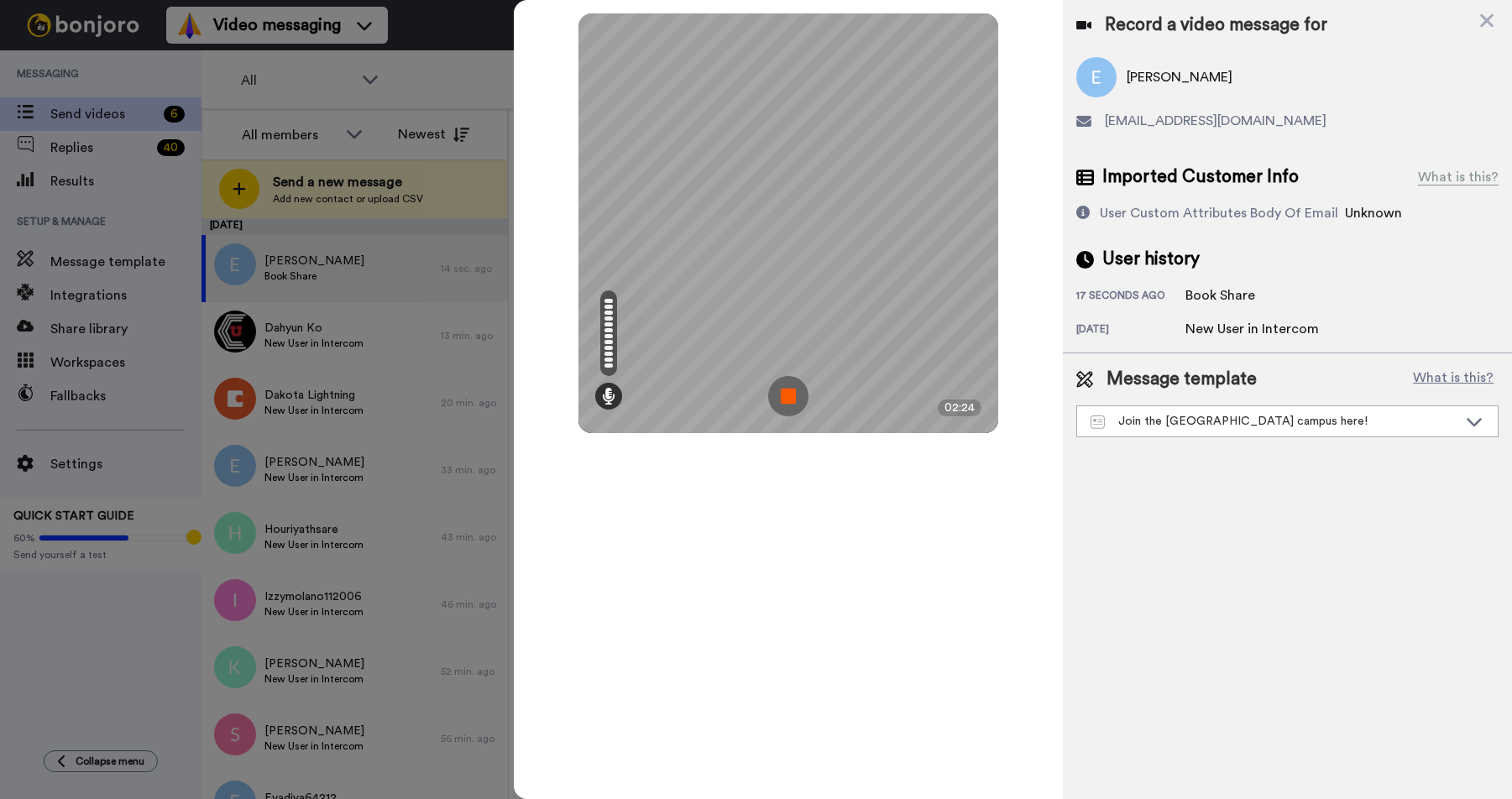
click at [784, 402] on img at bounding box center [788, 396] width 40 height 40
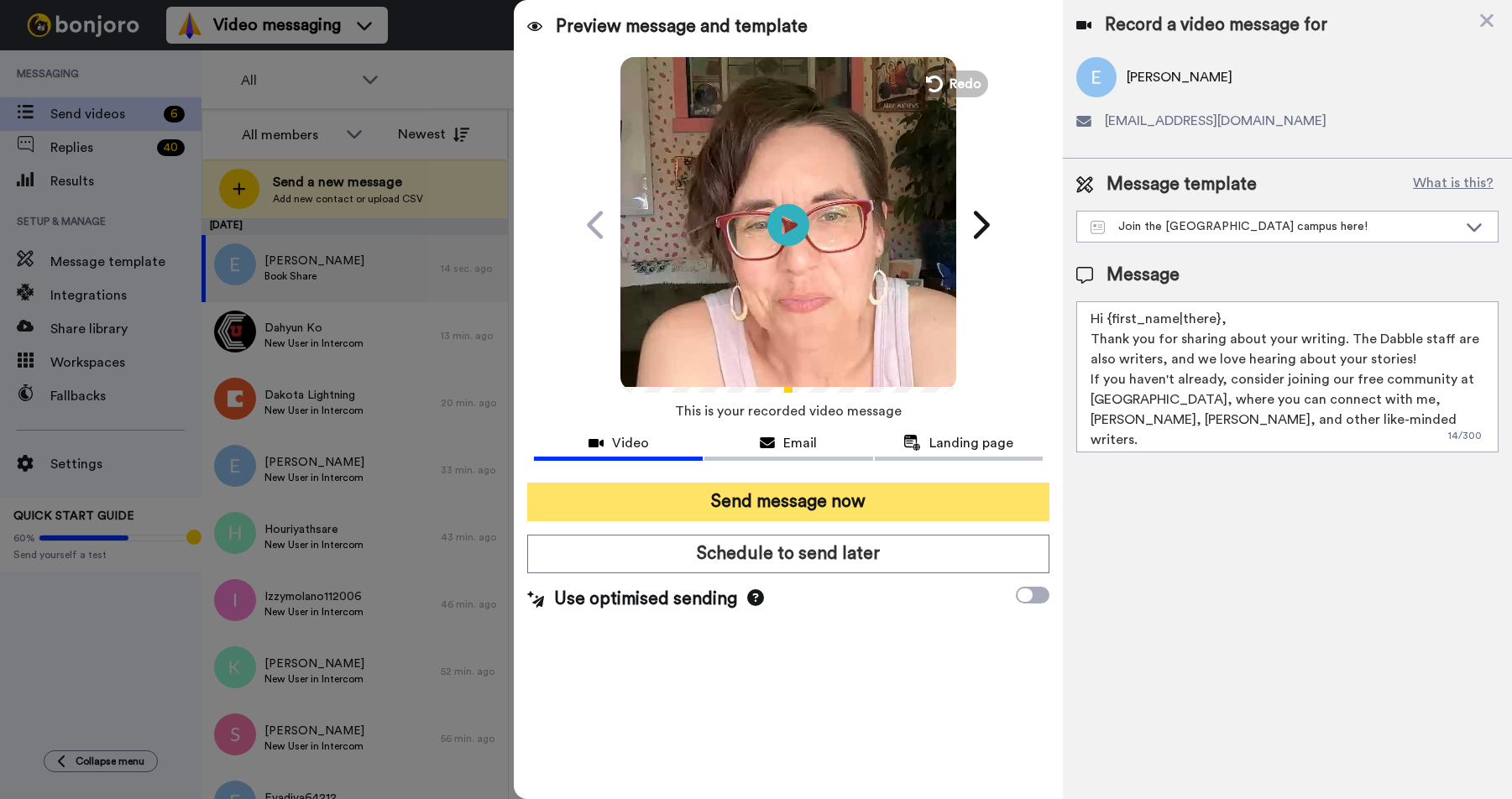
click at [776, 508] on button "Send message now" at bounding box center [788, 502] width 522 height 39
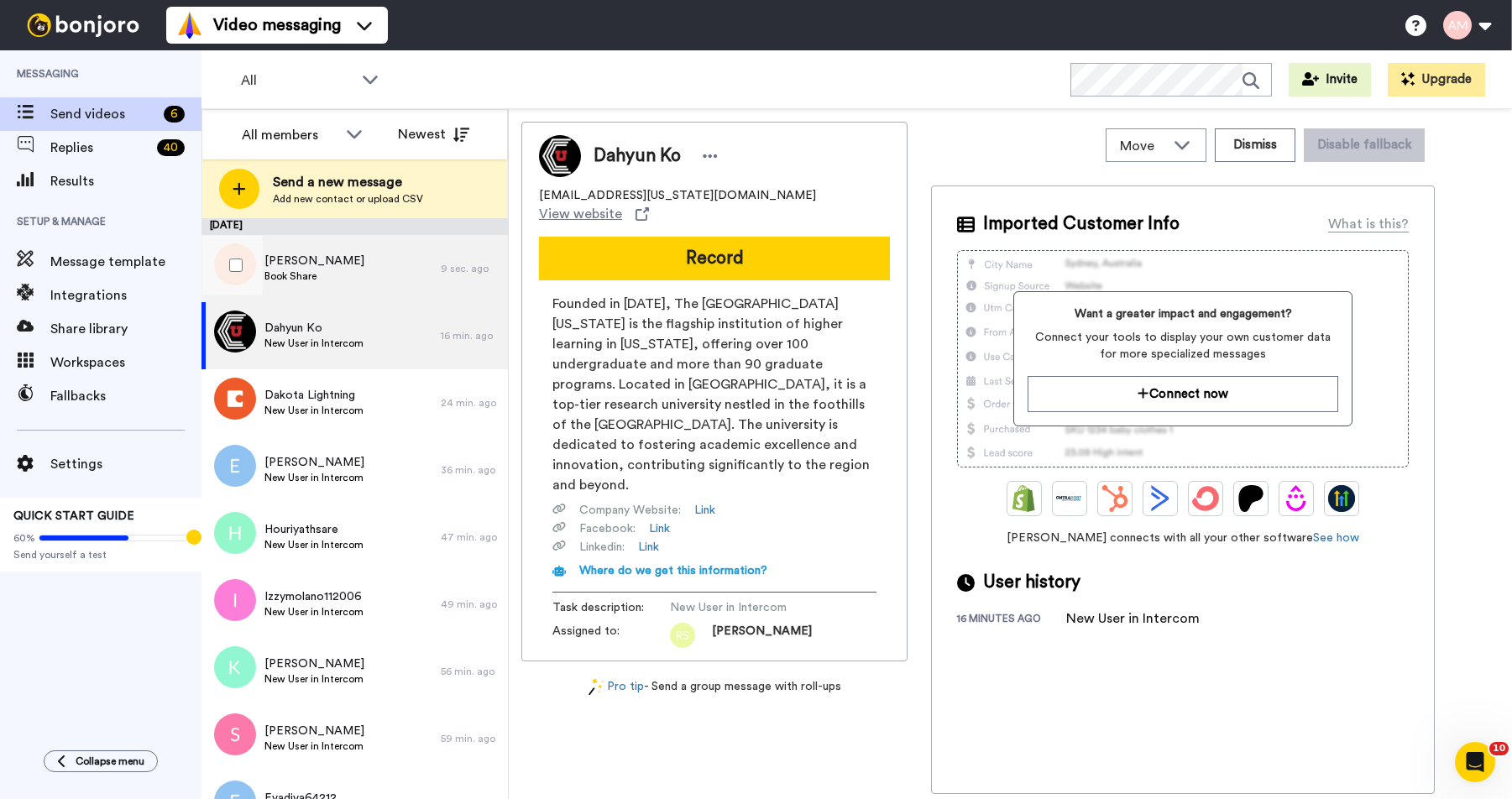
click at [303, 271] on span "Book Share" at bounding box center [314, 276] width 100 height 13
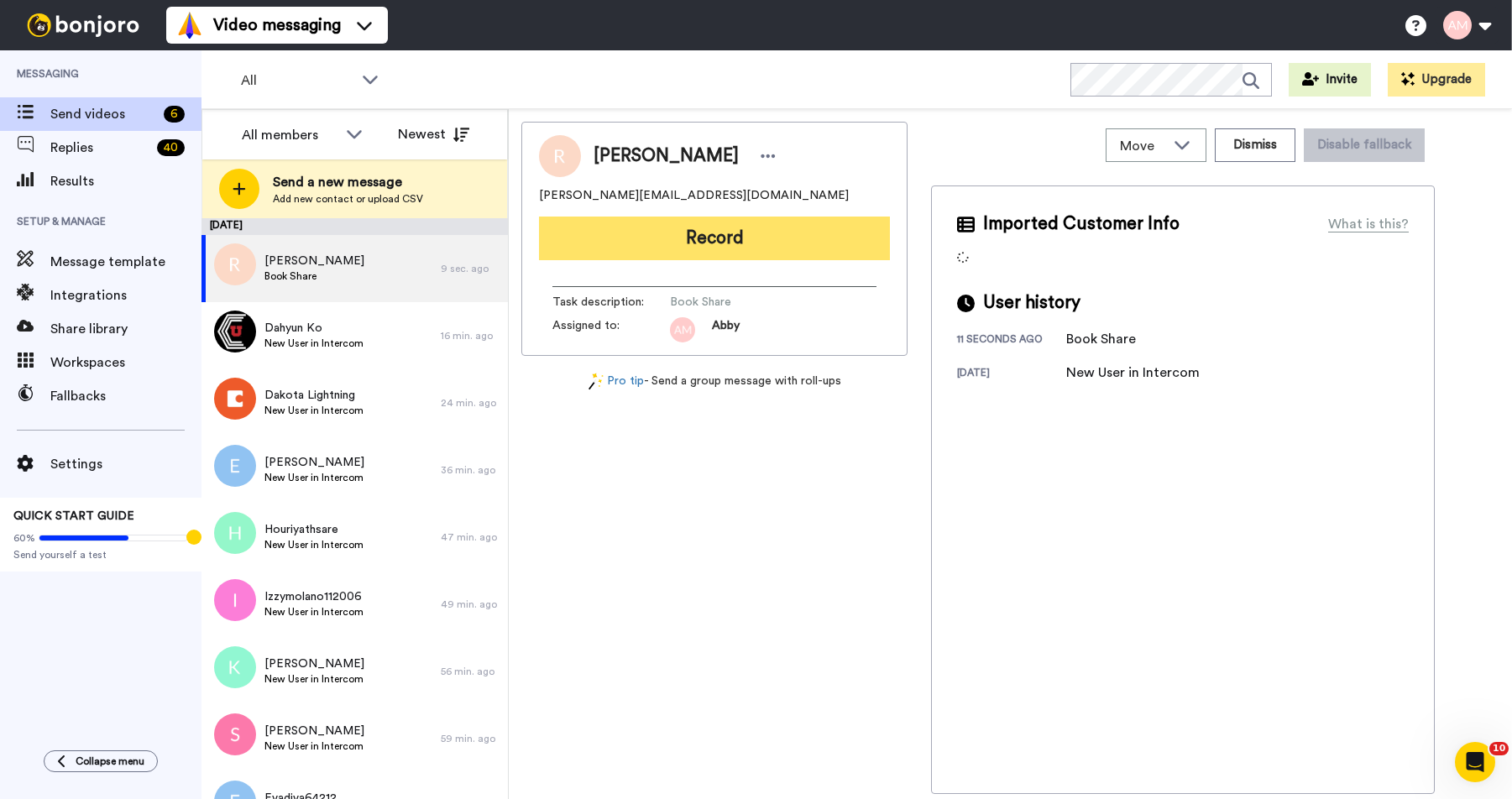
click at [714, 244] on button "Record" at bounding box center [714, 238] width 351 height 44
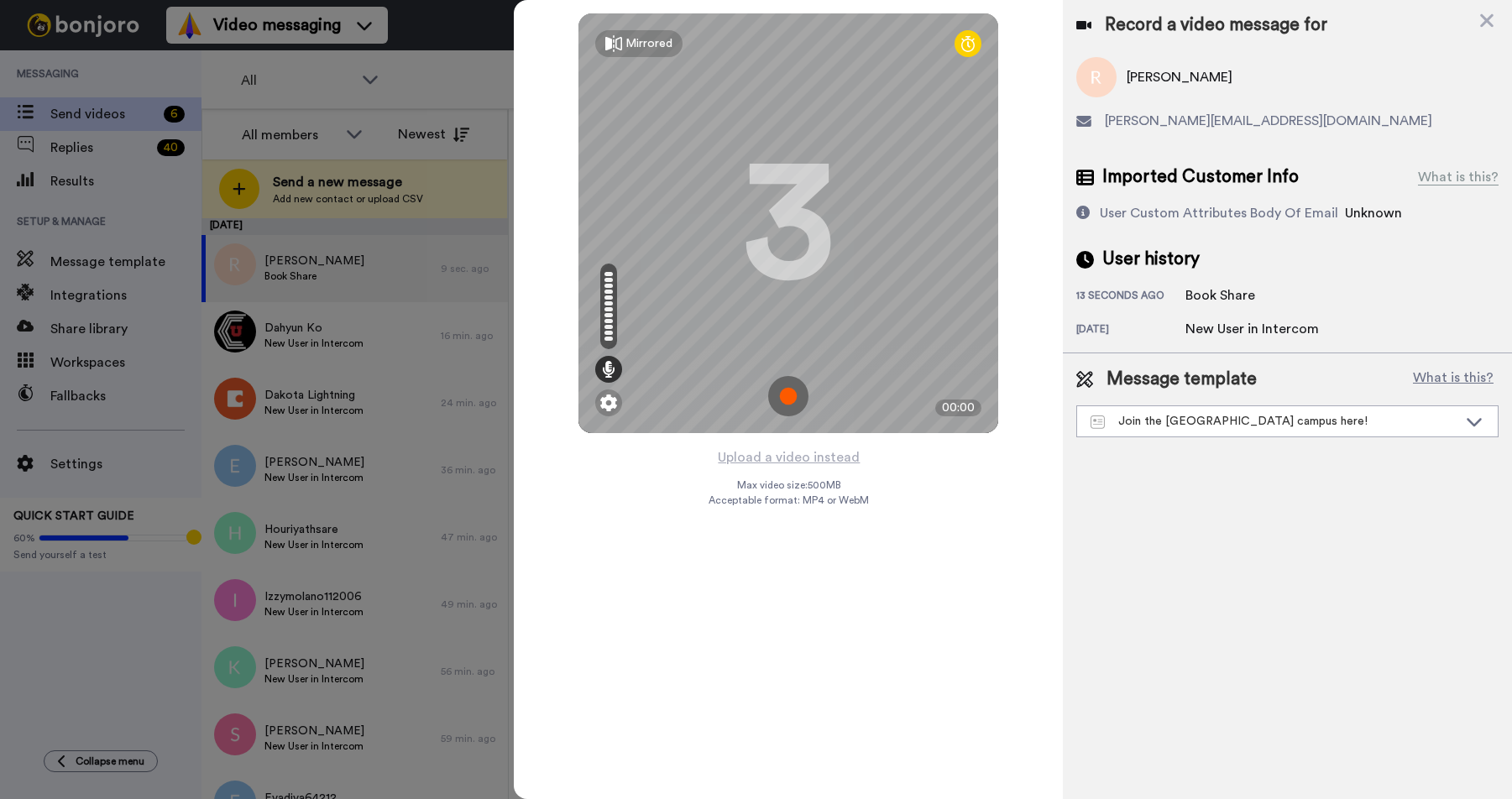
click at [781, 394] on img at bounding box center [788, 396] width 40 height 40
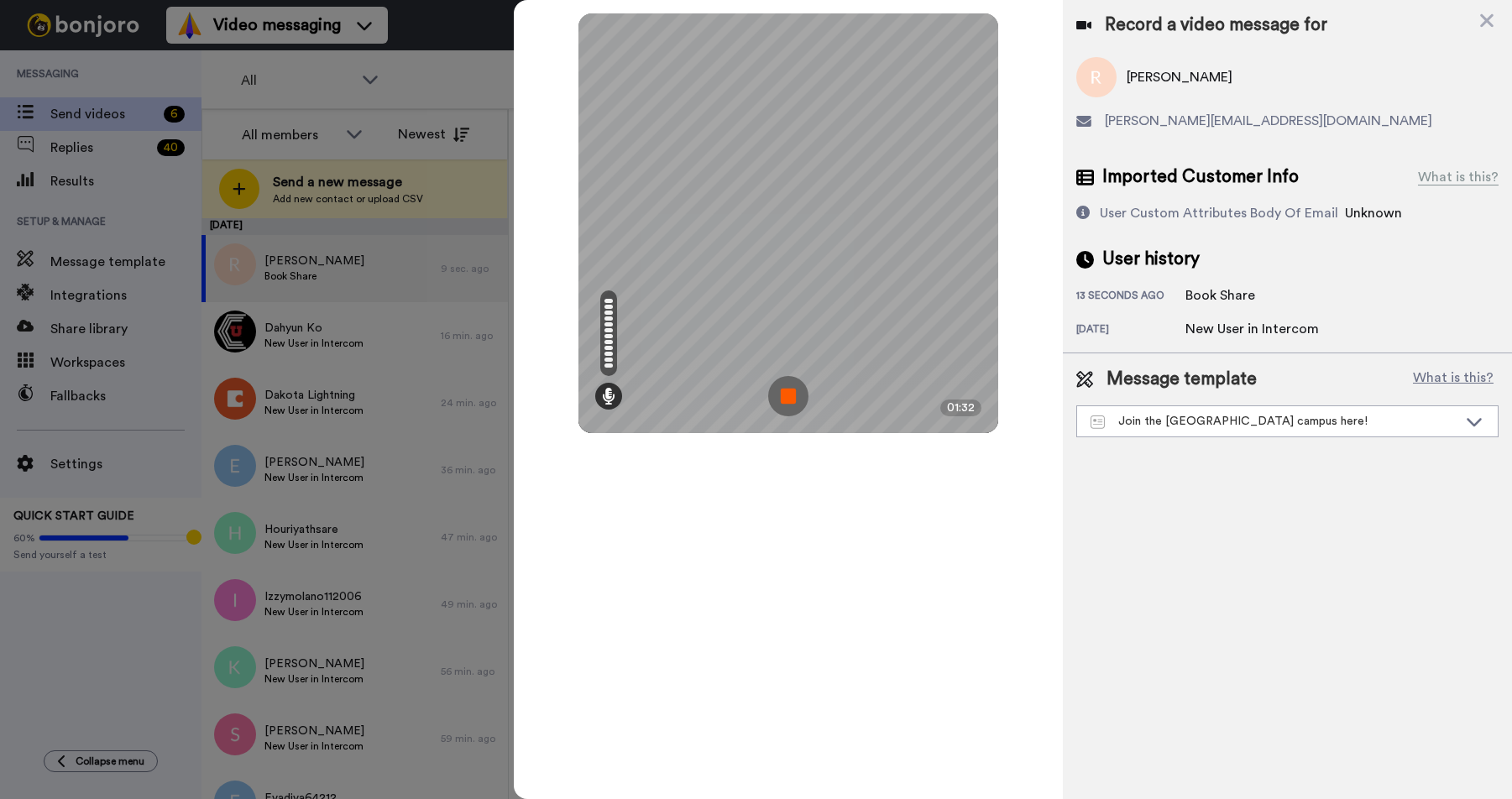
drag, startPoint x: 786, startPoint y: 402, endPoint x: 777, endPoint y: 398, distance: 9.8
click at [786, 402] on img at bounding box center [788, 396] width 40 height 40
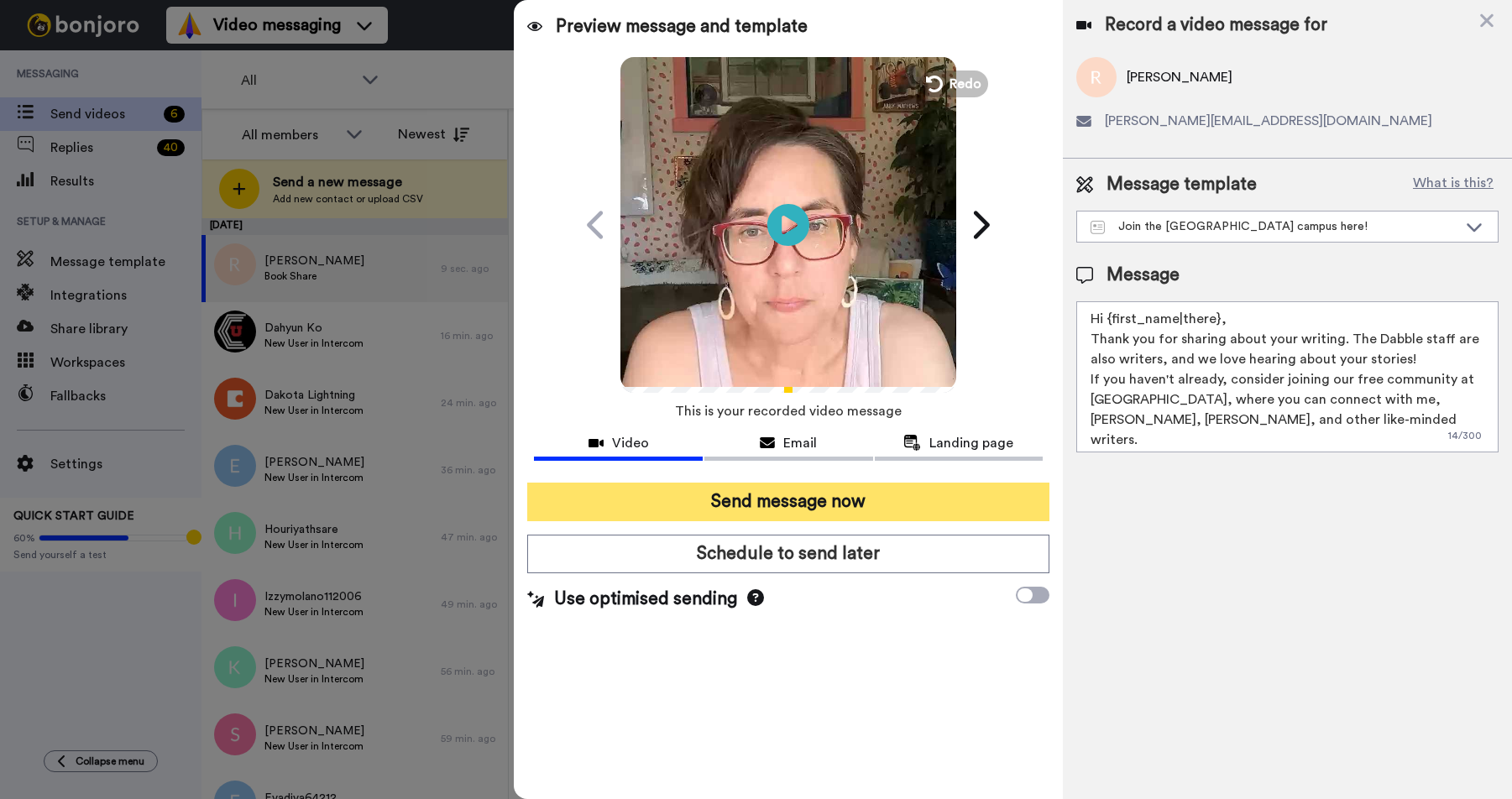
click at [734, 506] on button "Send message now" at bounding box center [788, 502] width 522 height 39
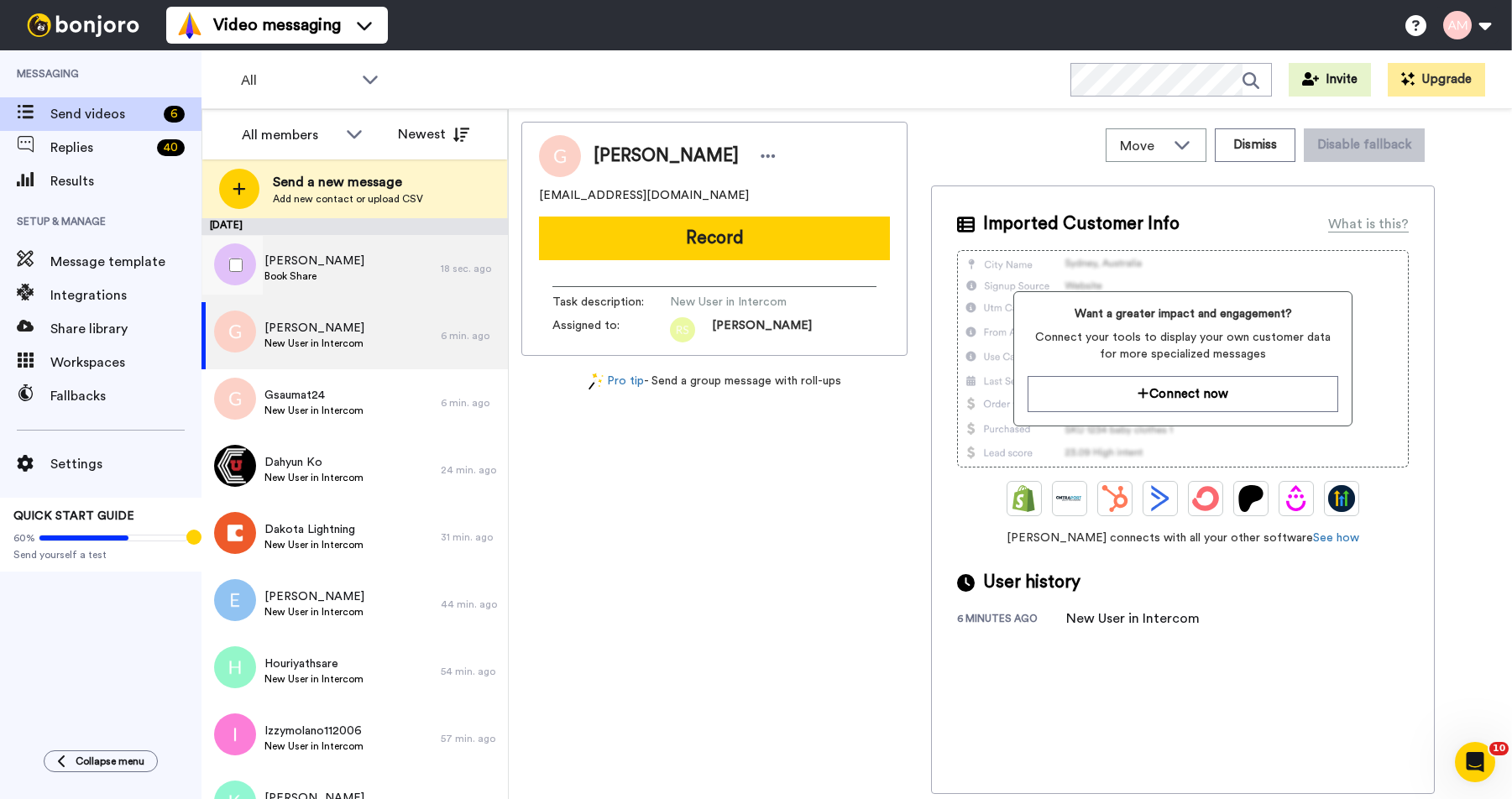
click at [274, 264] on span "[PERSON_NAME]" at bounding box center [314, 261] width 100 height 17
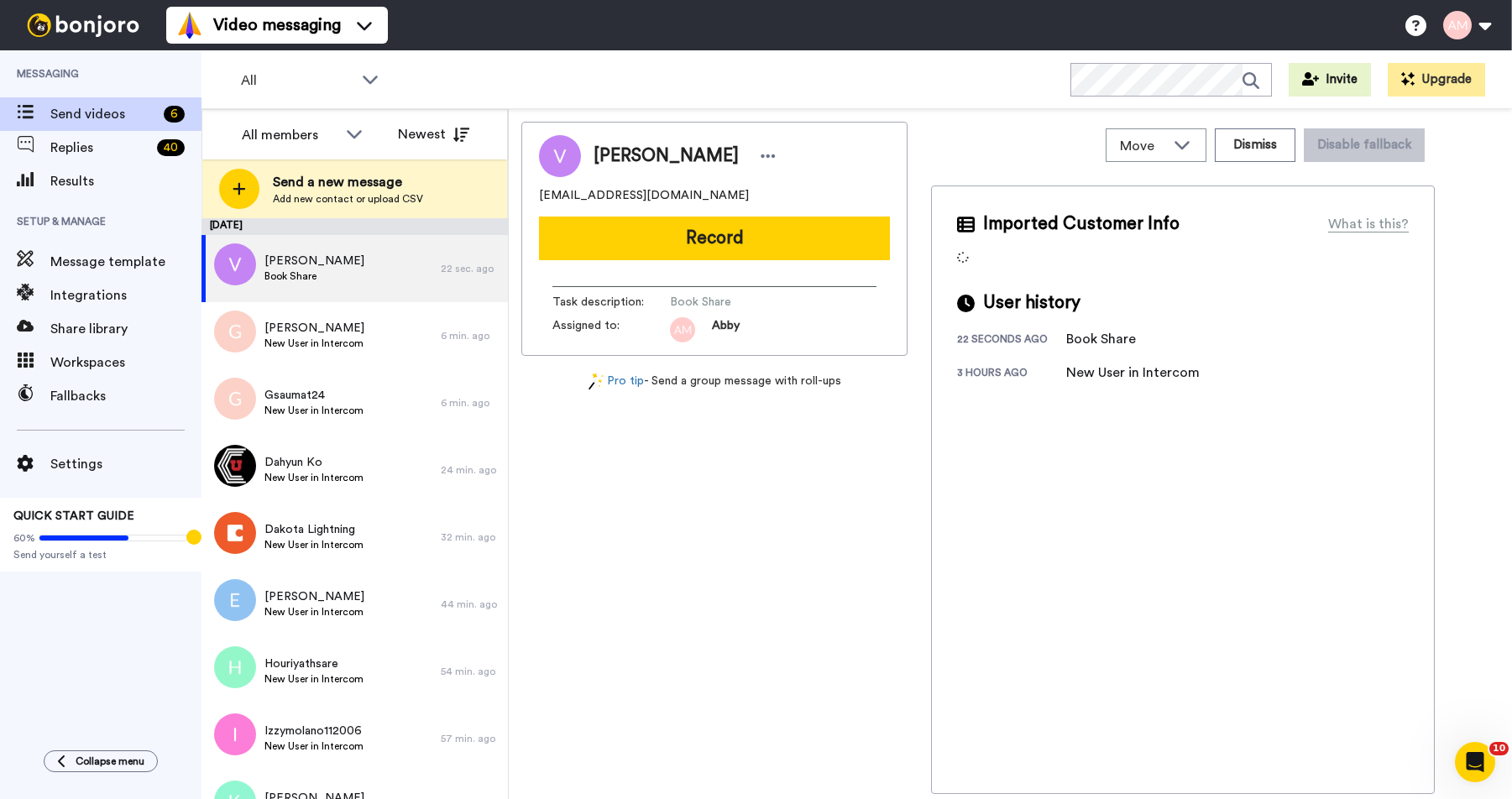
click at [706, 240] on button "Record" at bounding box center [714, 238] width 351 height 44
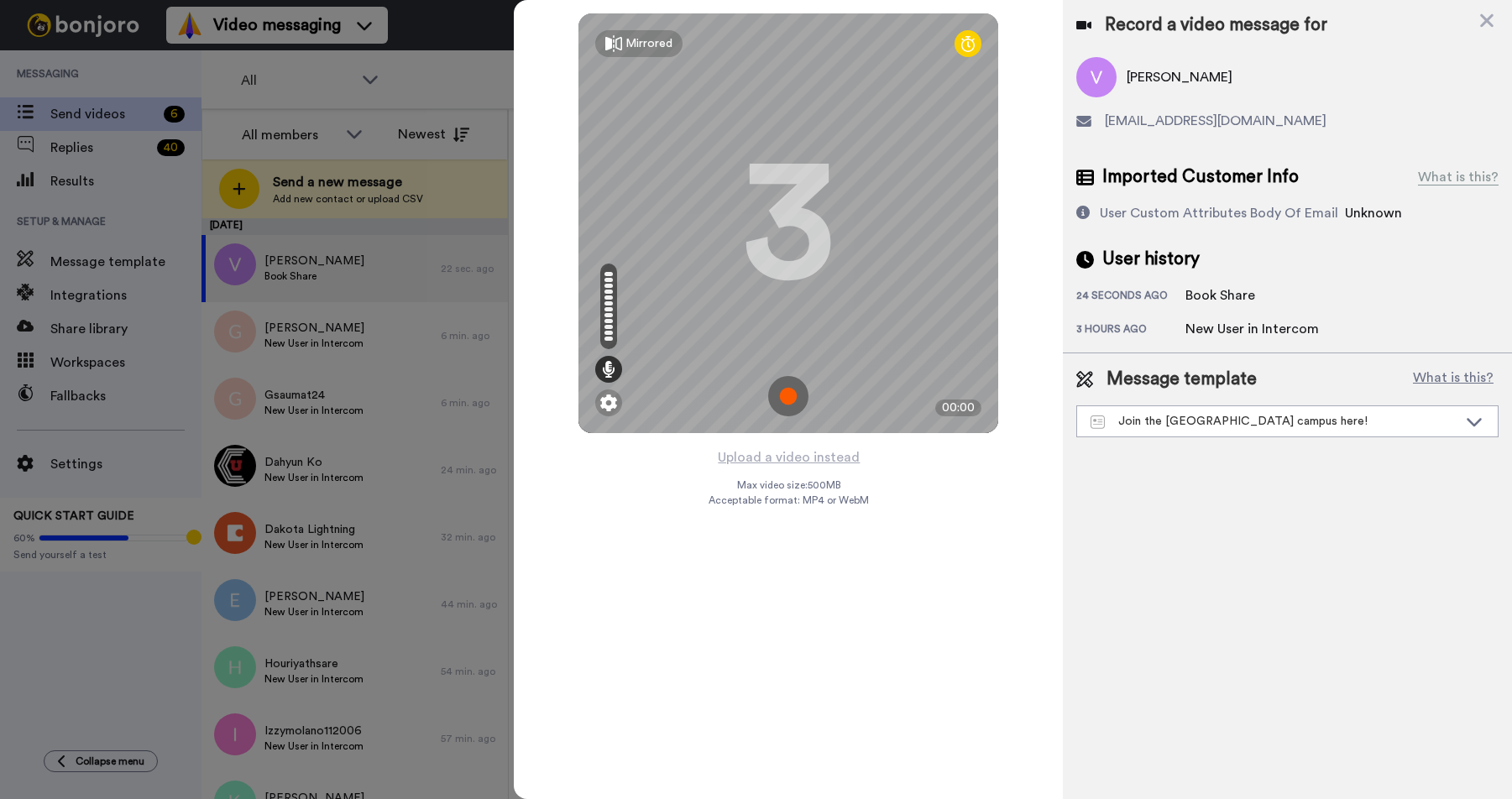
click at [793, 400] on img at bounding box center [788, 396] width 40 height 40
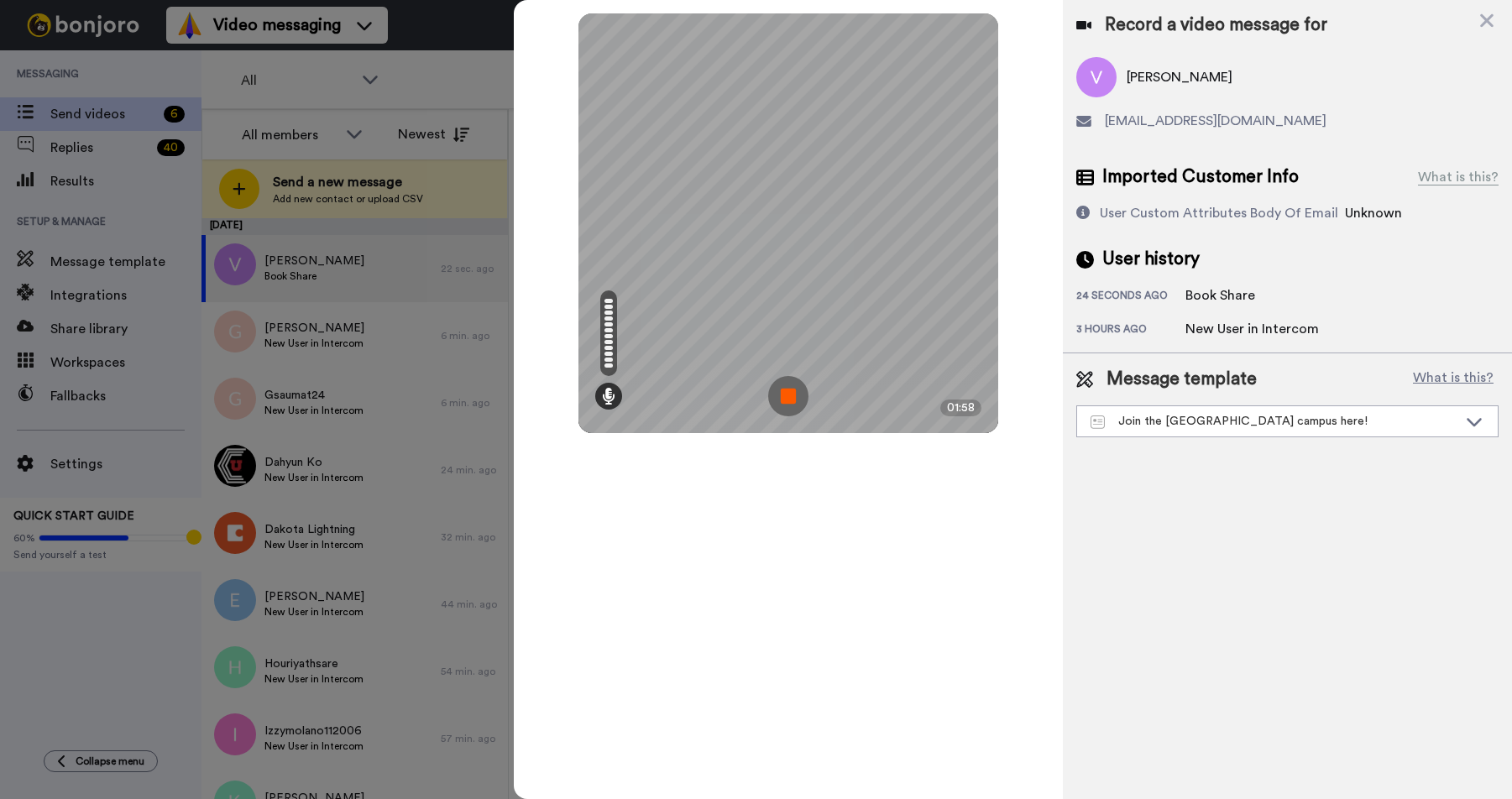
click at [786, 398] on img at bounding box center [788, 396] width 40 height 40
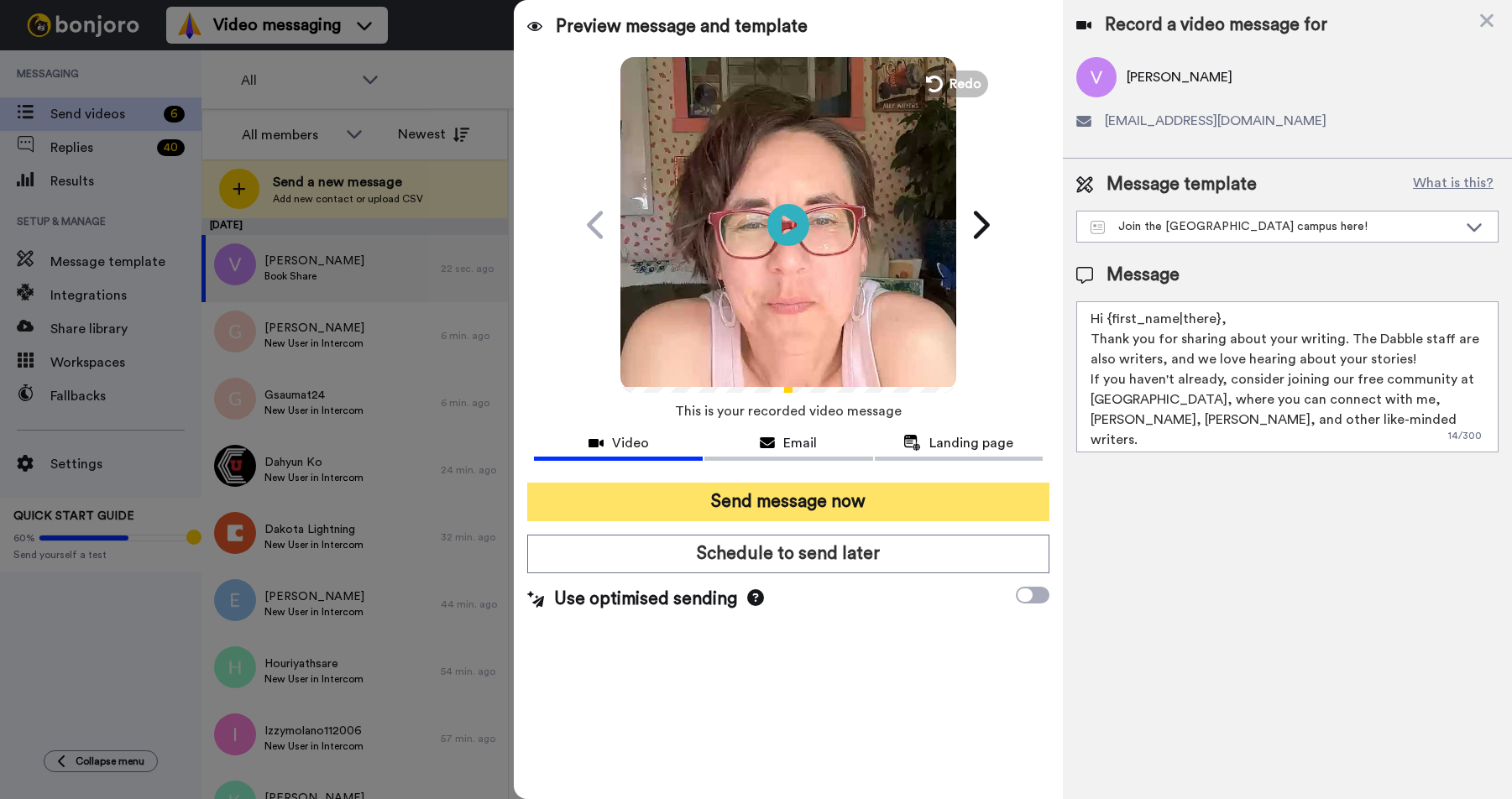
click at [732, 500] on button "Send message now" at bounding box center [788, 502] width 522 height 39
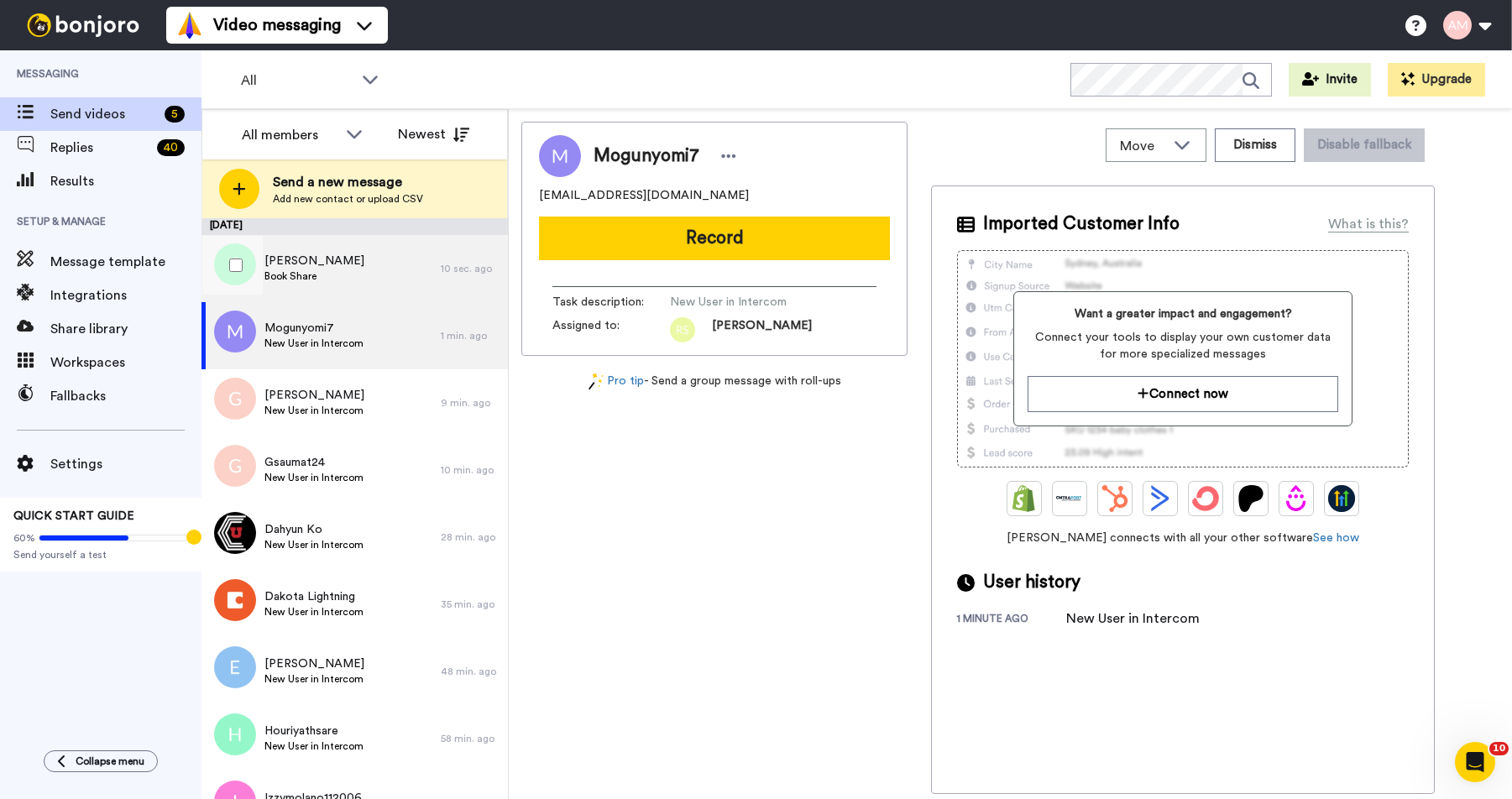
click at [399, 267] on div "[PERSON_NAME] Book Share" at bounding box center [321, 268] width 239 height 67
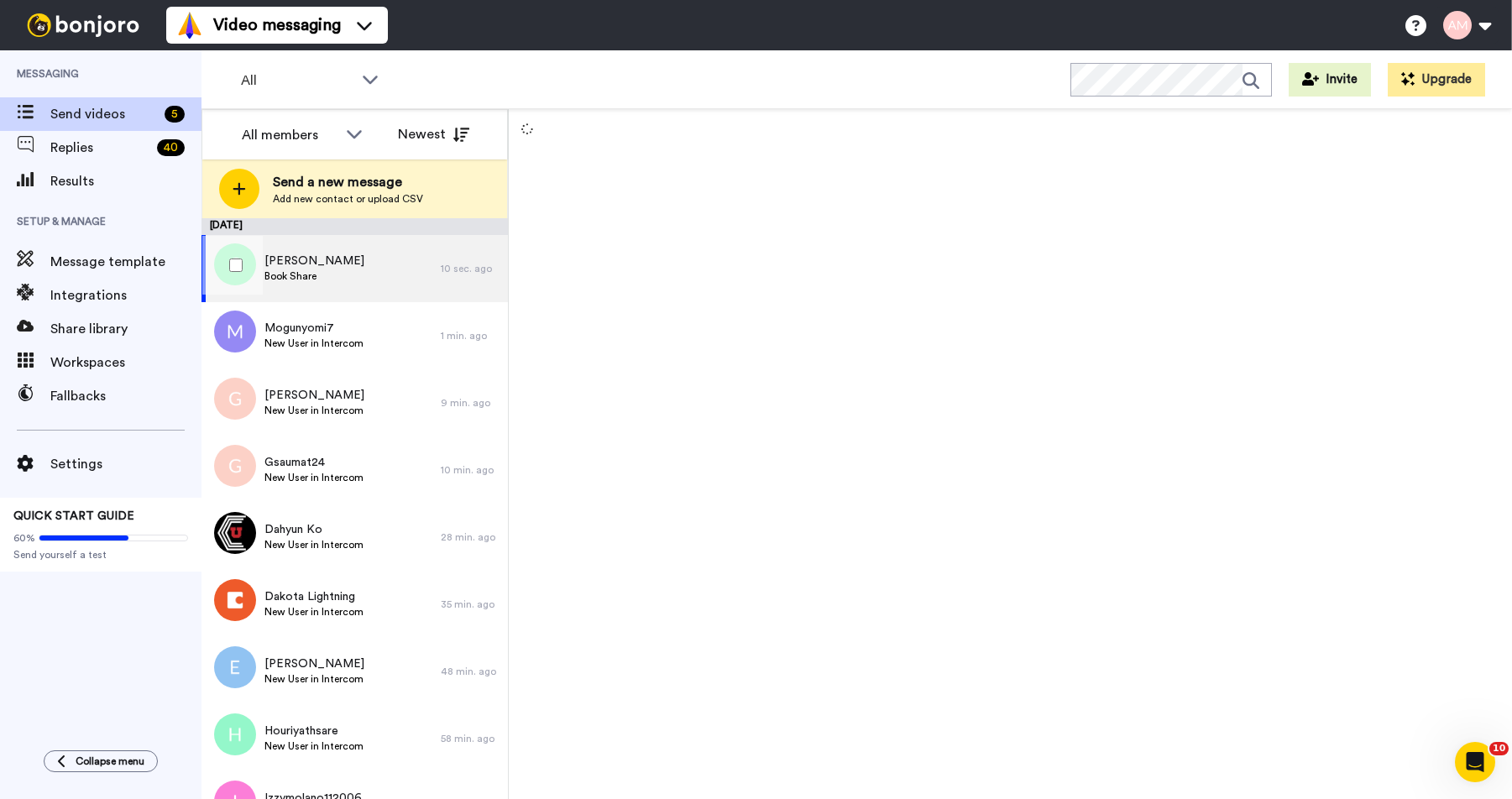
scroll to position [1, 0]
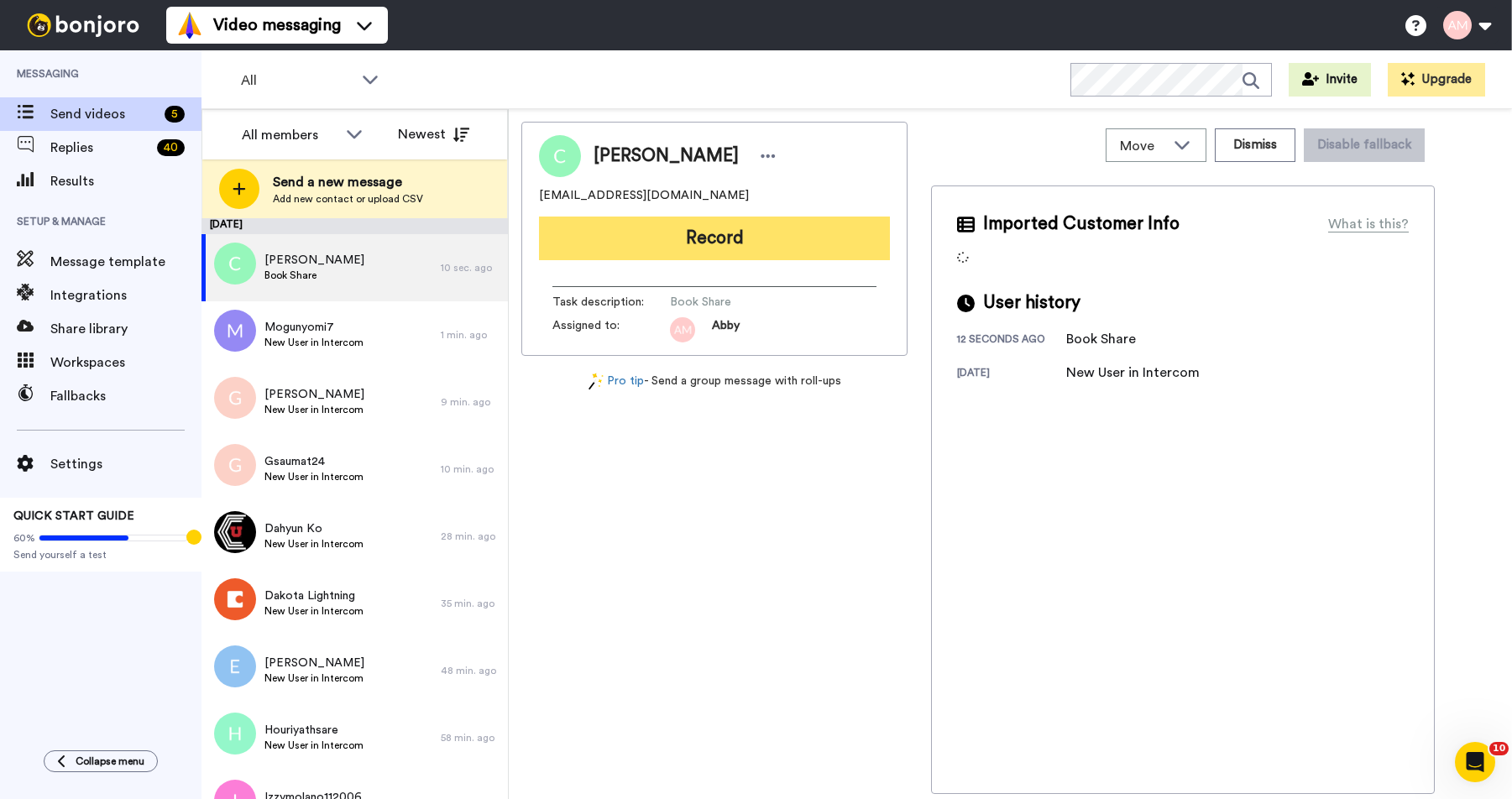
click at [731, 244] on button "Record" at bounding box center [714, 238] width 351 height 44
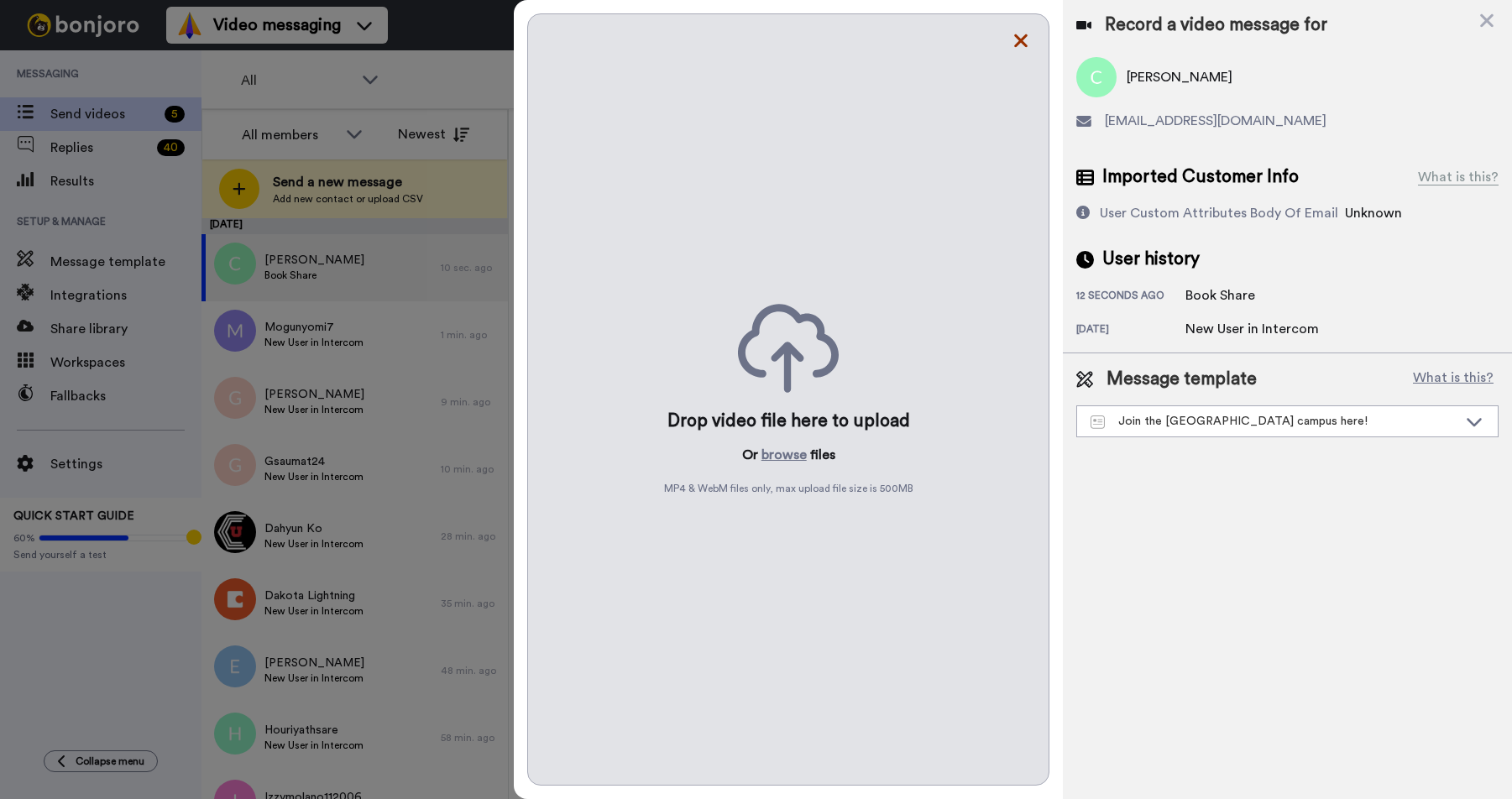
click at [1016, 38] on icon at bounding box center [1021, 41] width 13 height 13
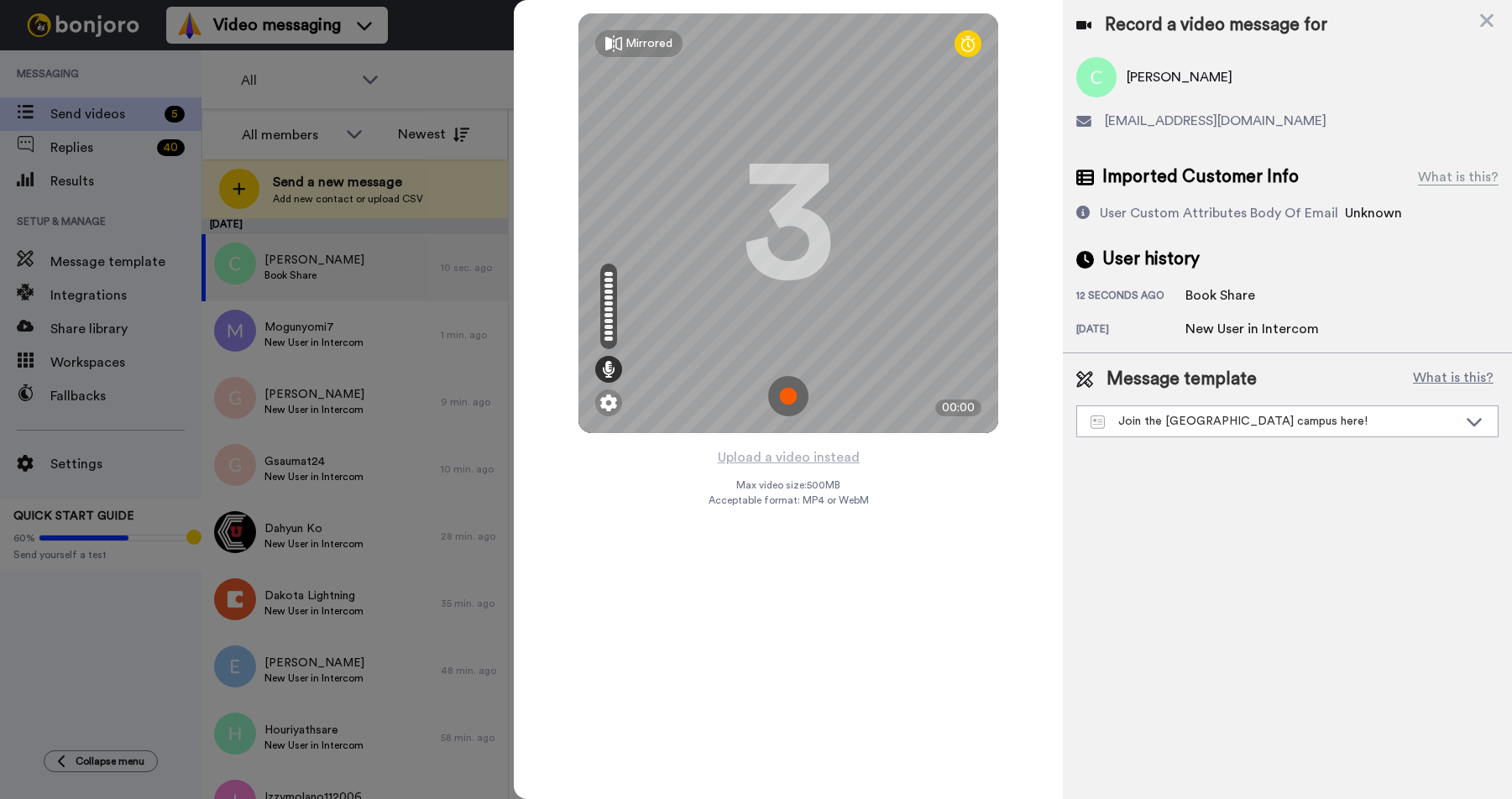
click at [788, 395] on img at bounding box center [788, 396] width 40 height 40
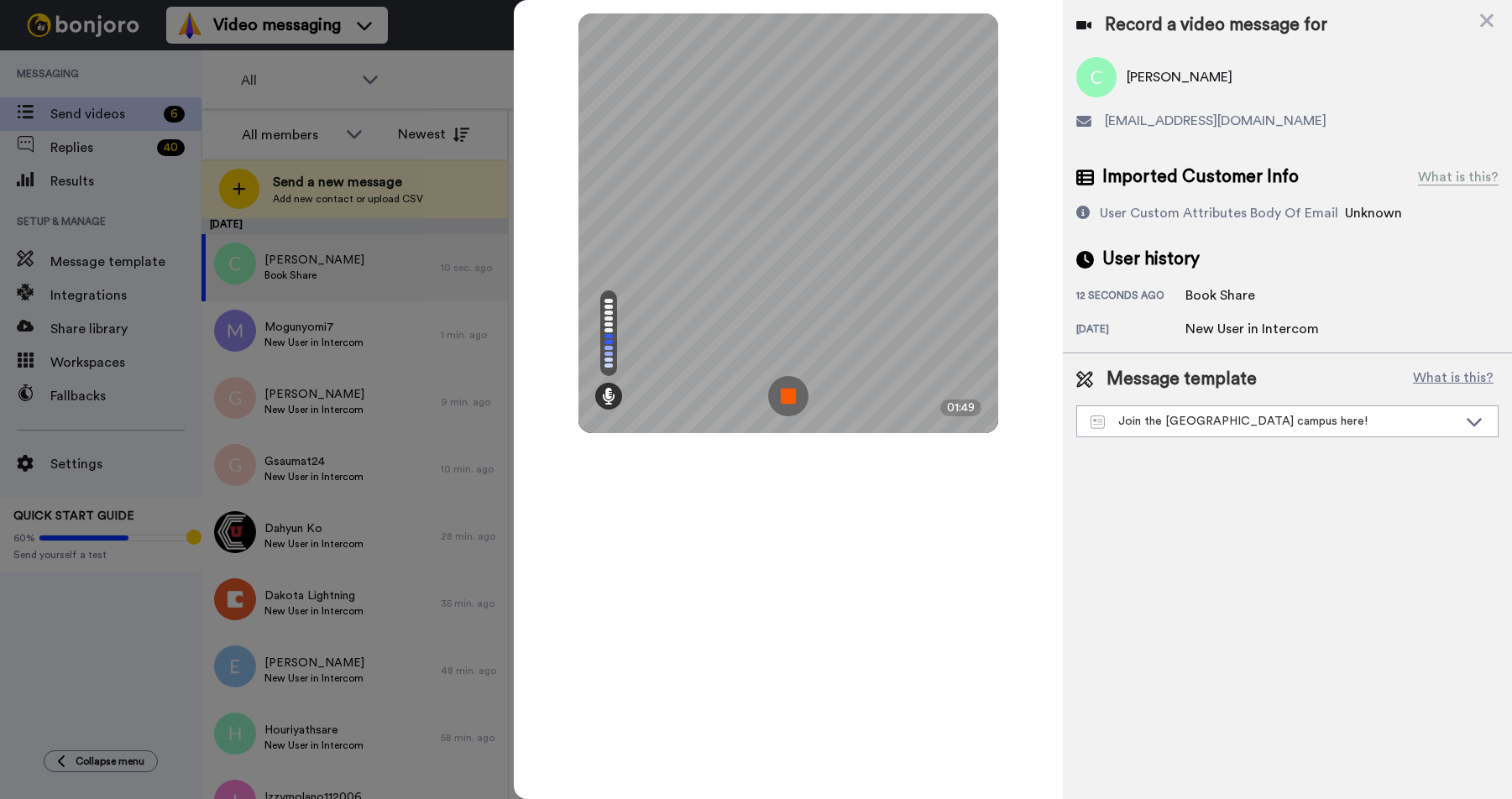
click at [791, 395] on img at bounding box center [788, 396] width 40 height 40
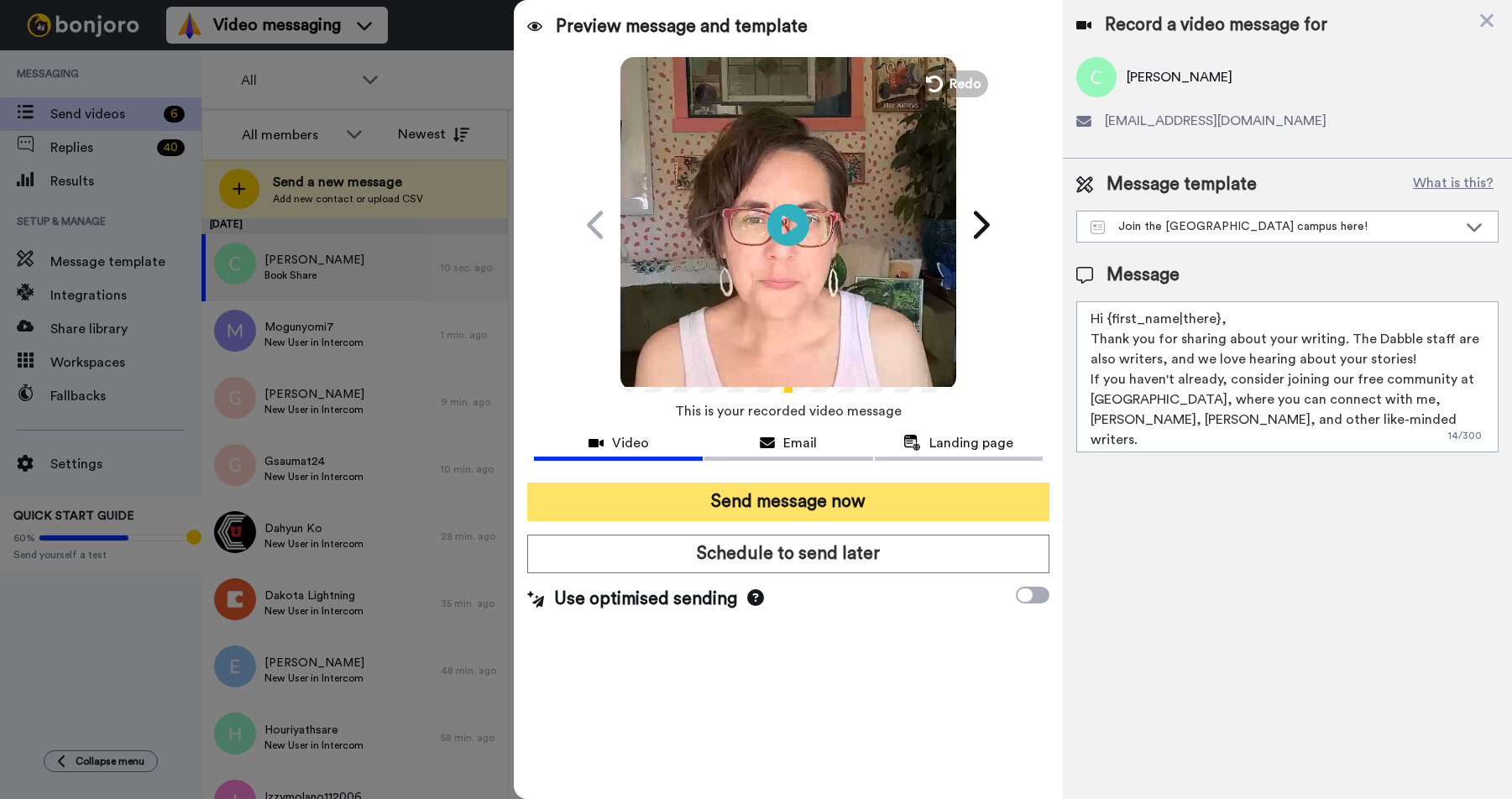
click at [766, 505] on button "Send message now" at bounding box center [788, 502] width 522 height 39
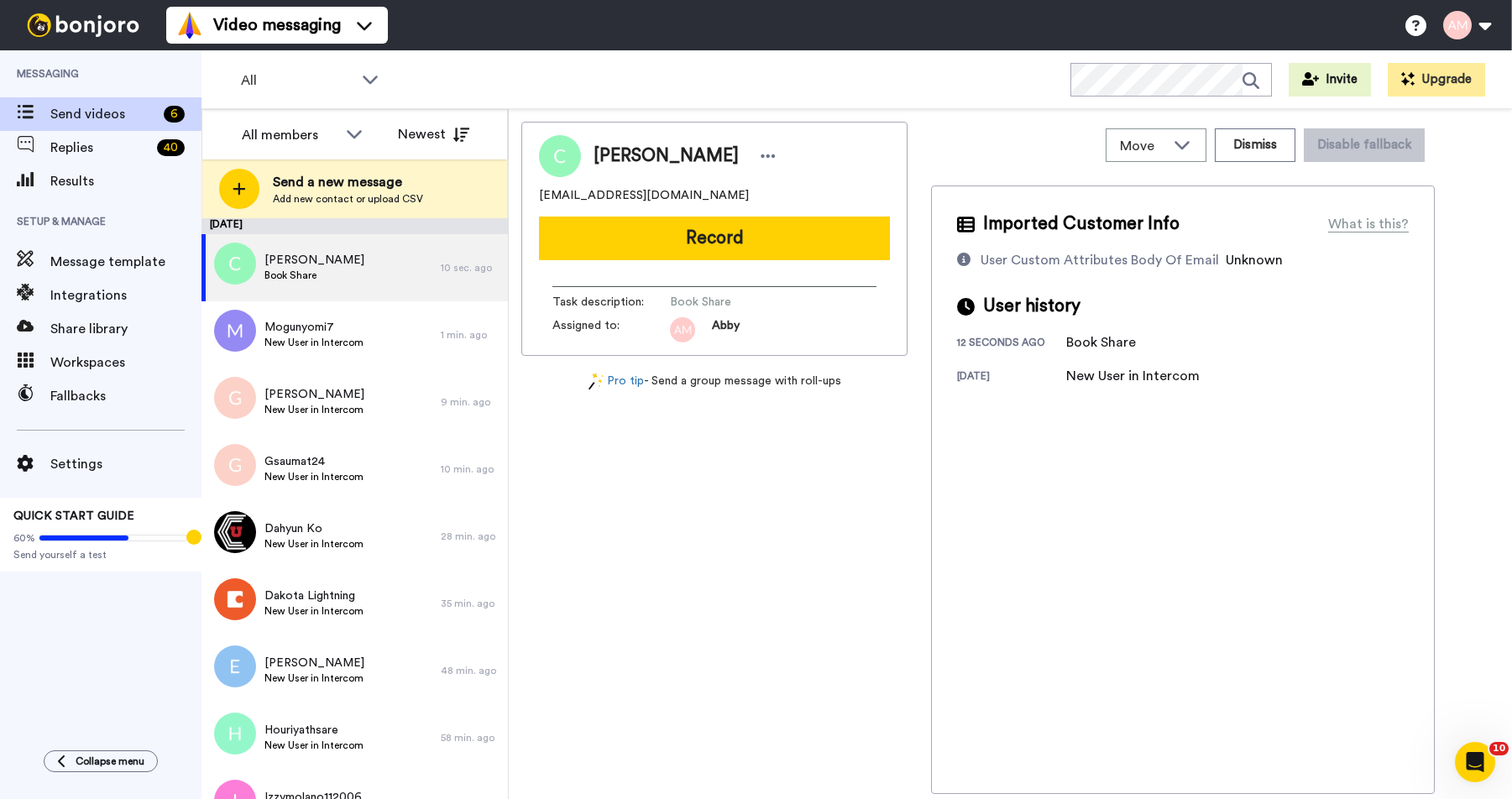
scroll to position [0, 0]
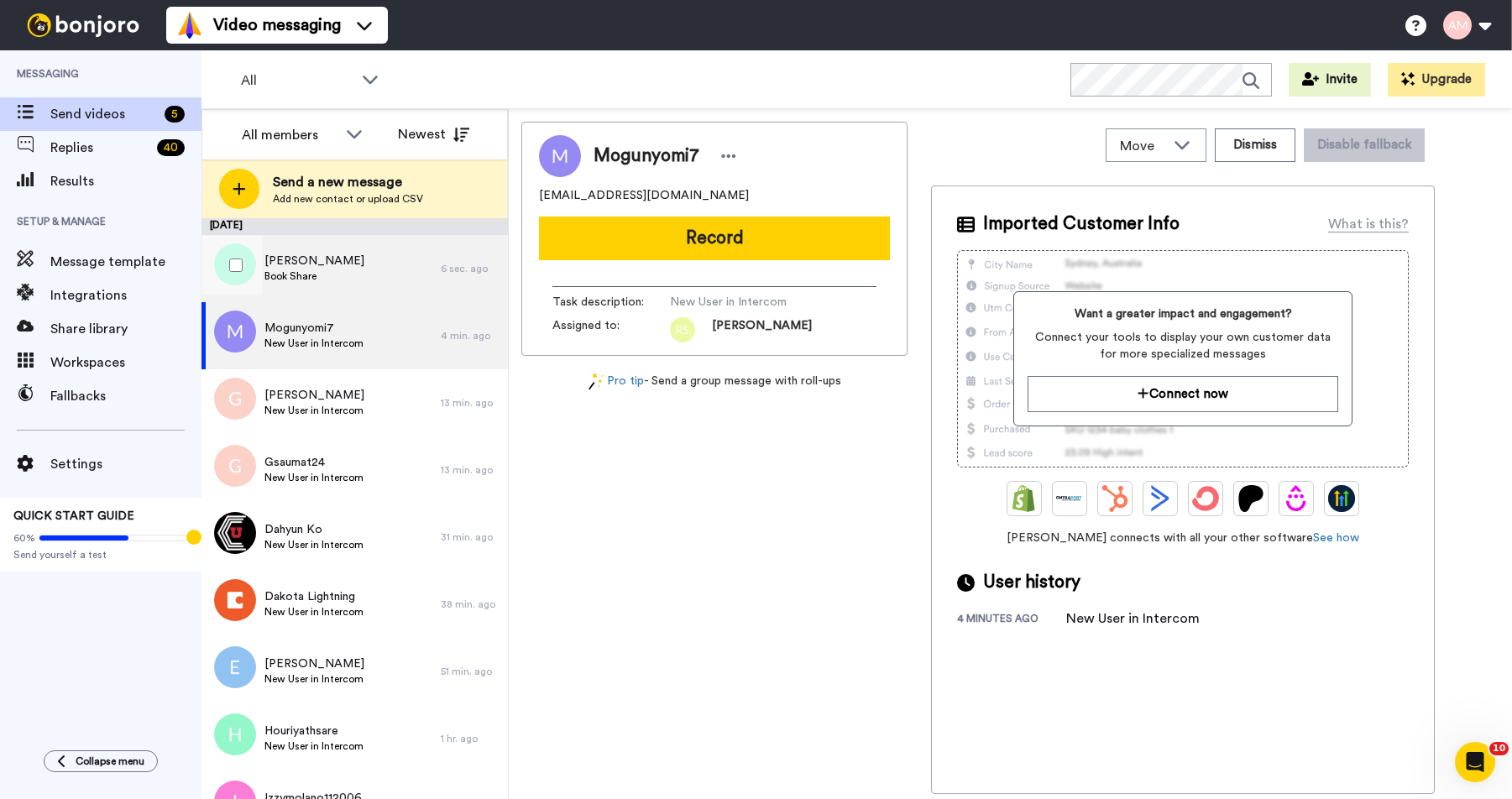
click at [311, 267] on span "Kristina Greer" at bounding box center [314, 261] width 100 height 17
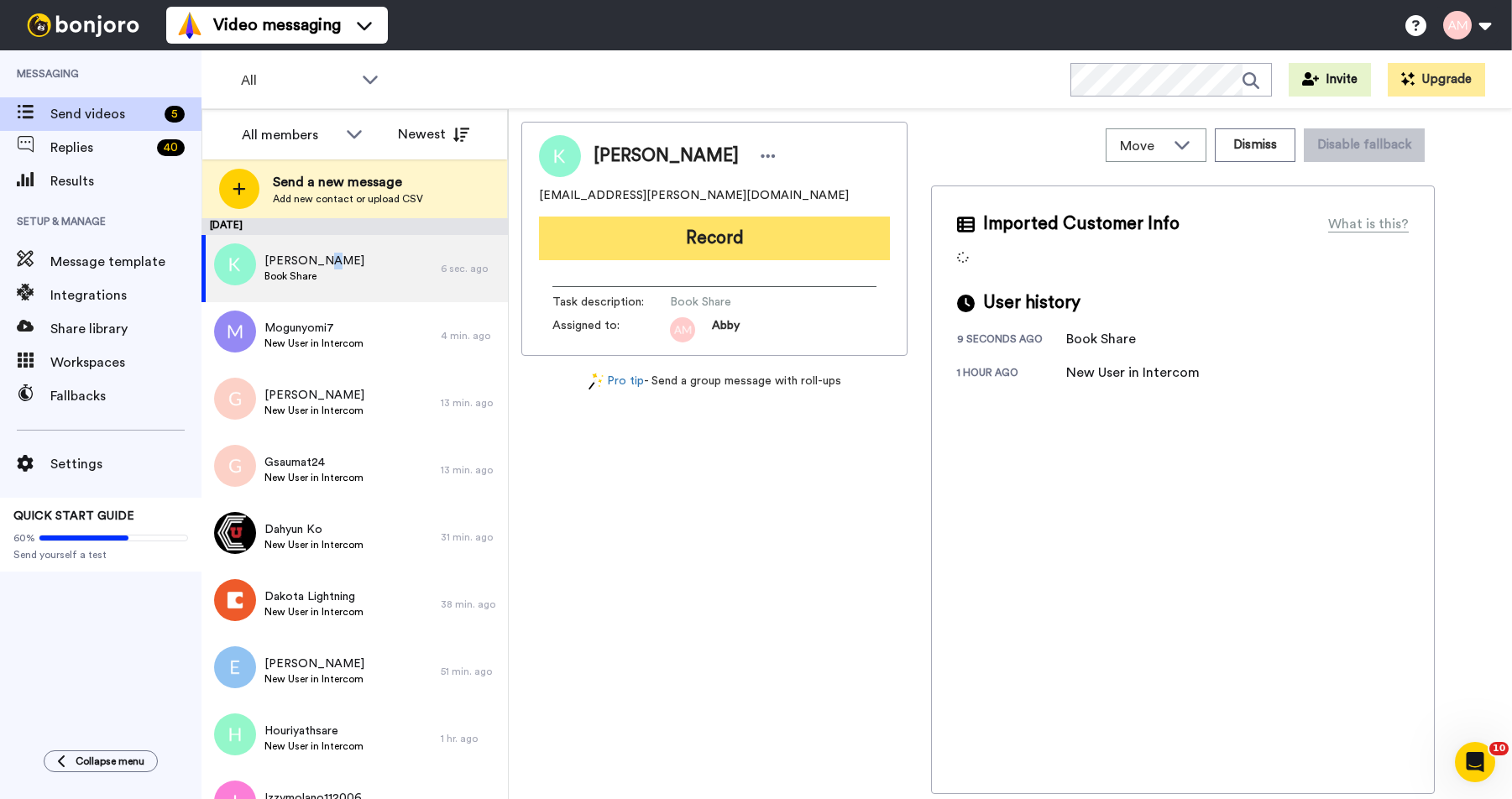
click at [711, 245] on button "Record" at bounding box center [714, 238] width 351 height 44
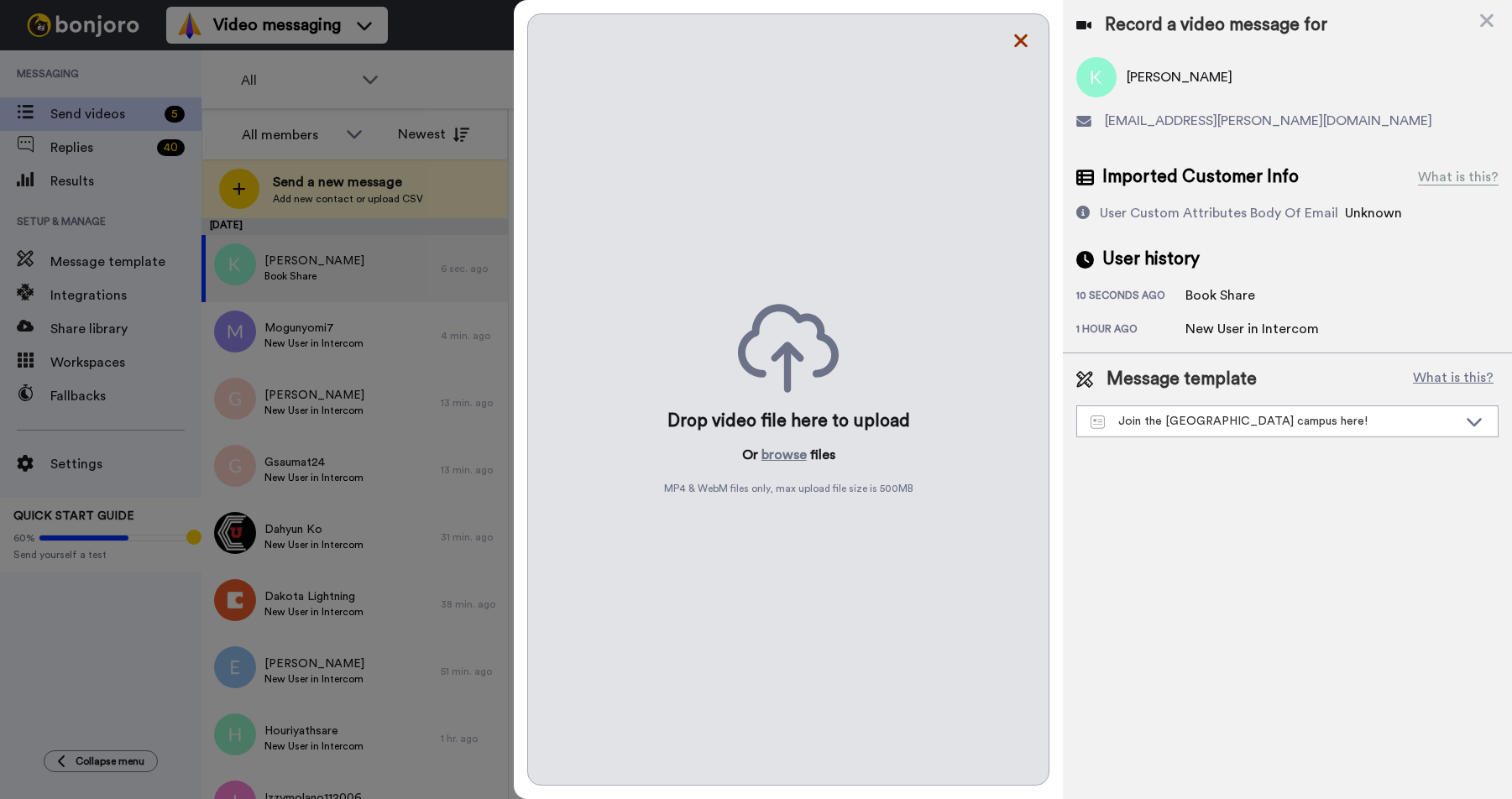
click at [1016, 46] on icon at bounding box center [1021, 41] width 13 height 13
click at [1011, 44] on div "Drop video file here to upload Or browse files MP4 & WebM files only, max uploa…" at bounding box center [788, 400] width 522 height 772
click at [1021, 44] on icon at bounding box center [1021, 40] width 17 height 21
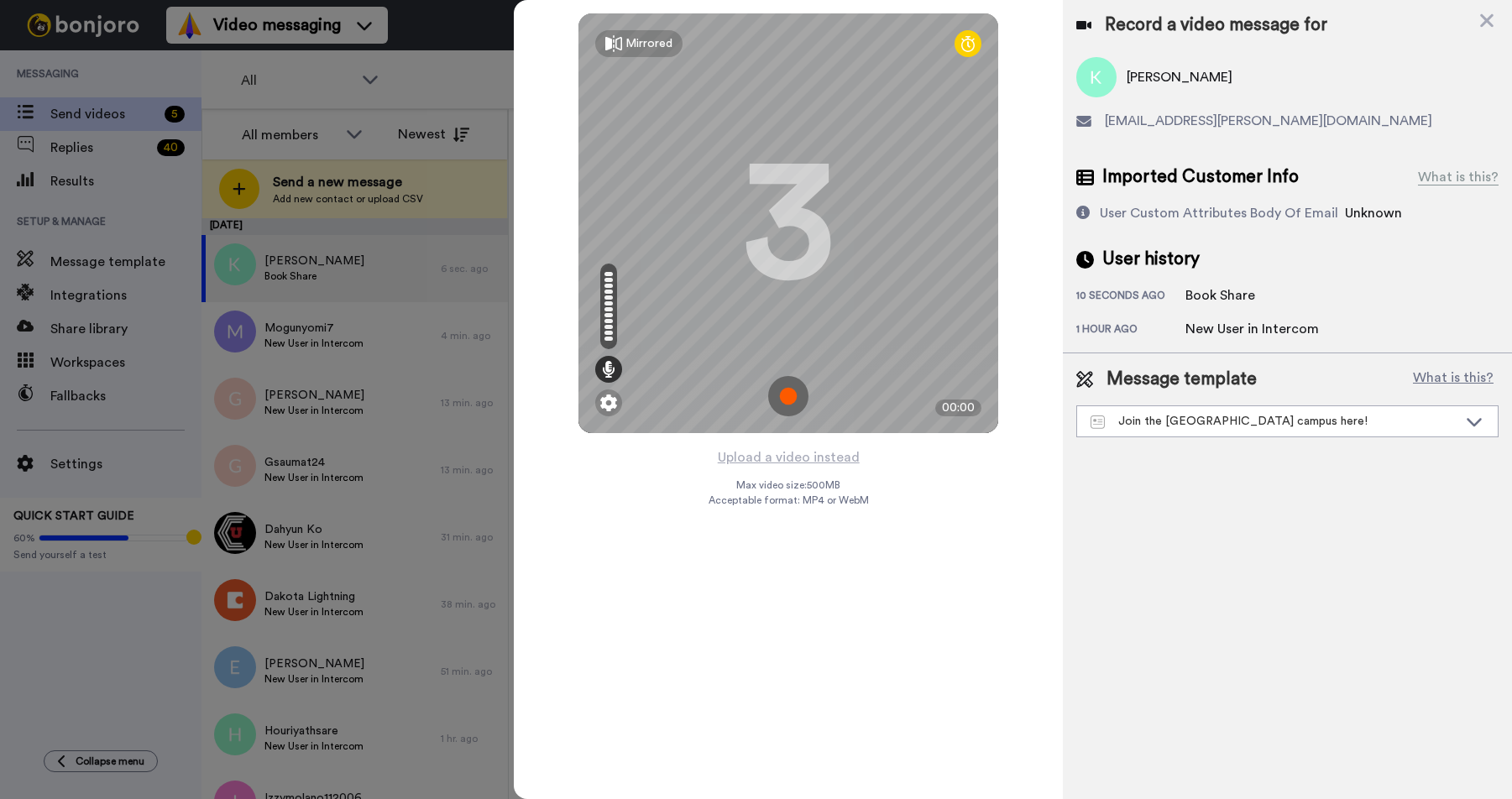
click at [789, 394] on img at bounding box center [788, 396] width 40 height 40
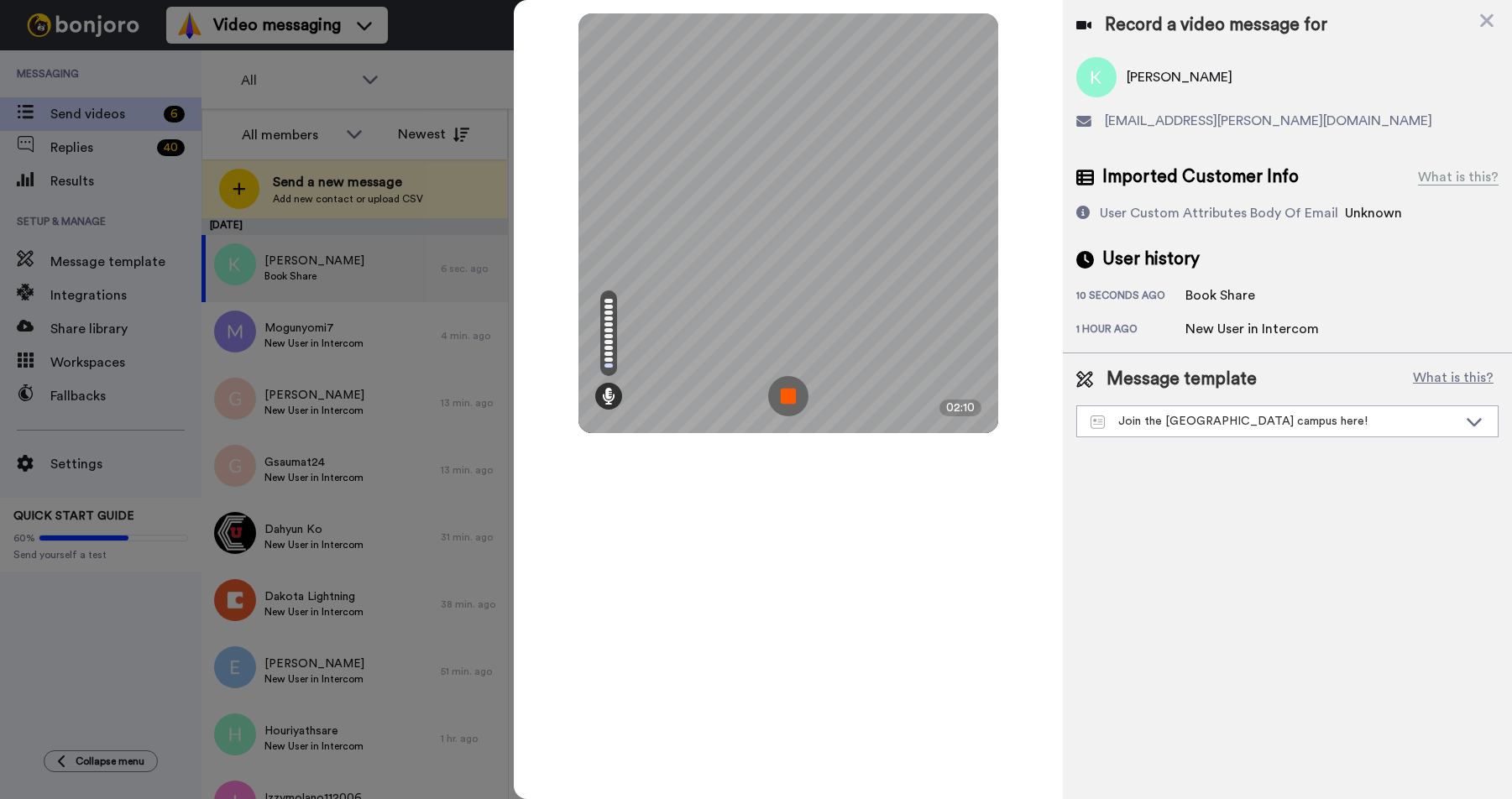
click at [792, 401] on img at bounding box center [788, 396] width 40 height 40
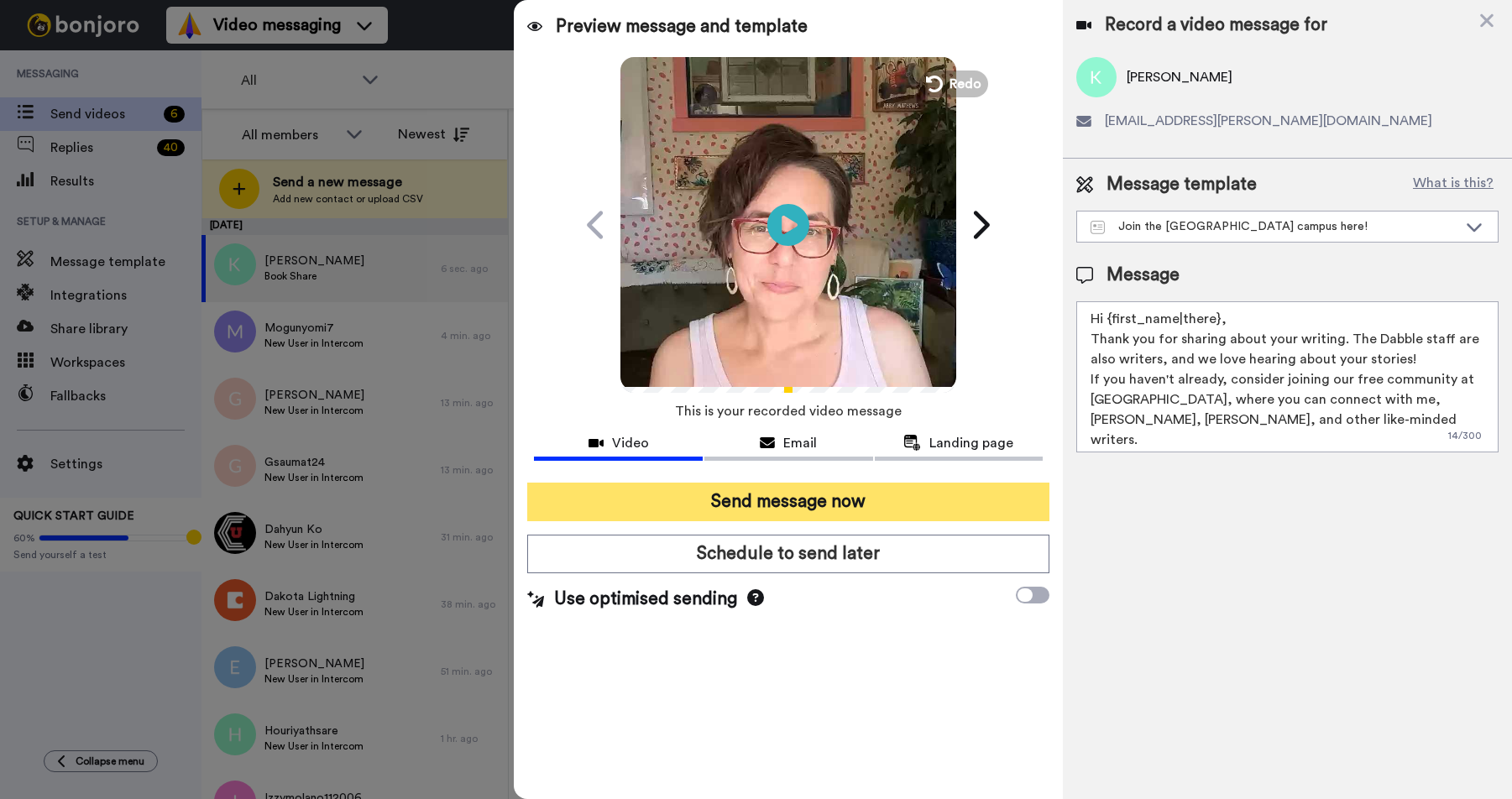
click at [730, 504] on button "Send message now" at bounding box center [788, 502] width 522 height 39
